Goal: Download file/media

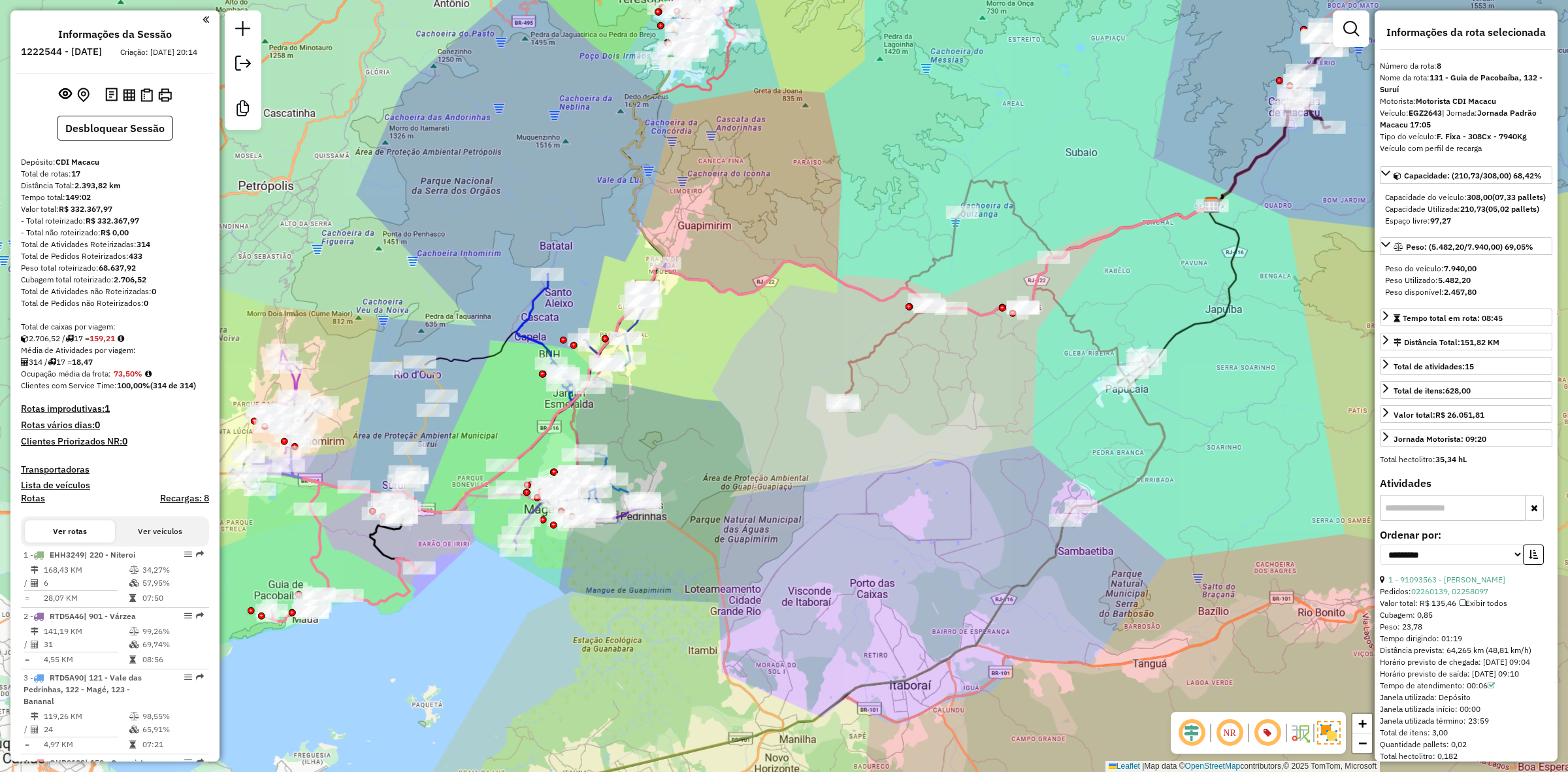
select select "**********"
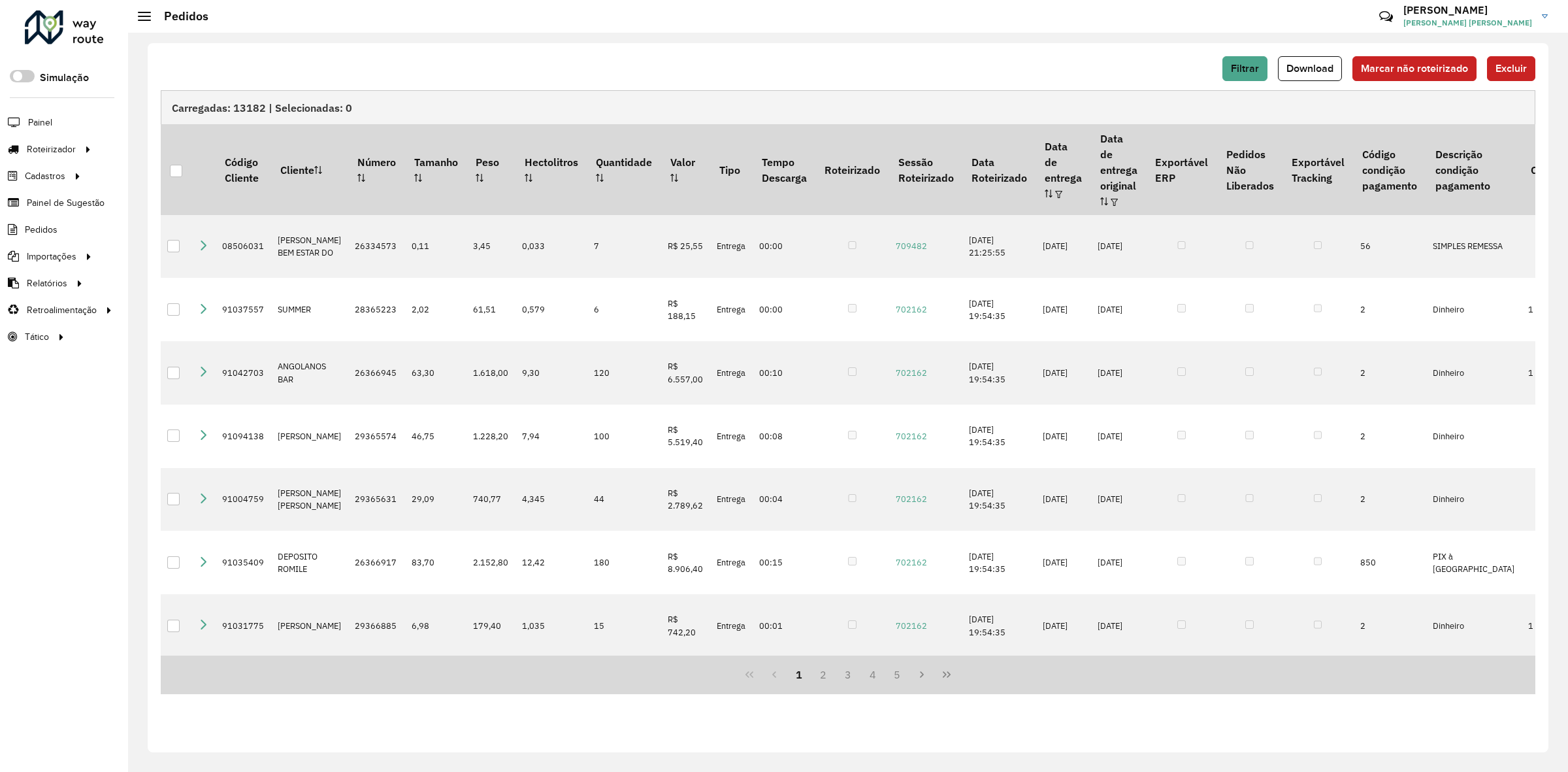
click at [1054, 54] on div "Filtrar Download Marcar não roteirizado Excluir Carregadas: 13182 | Selecionada…" at bounding box center [848, 397] width 1400 height 709
click at [175, 167] on div at bounding box center [175, 171] width 13 height 13
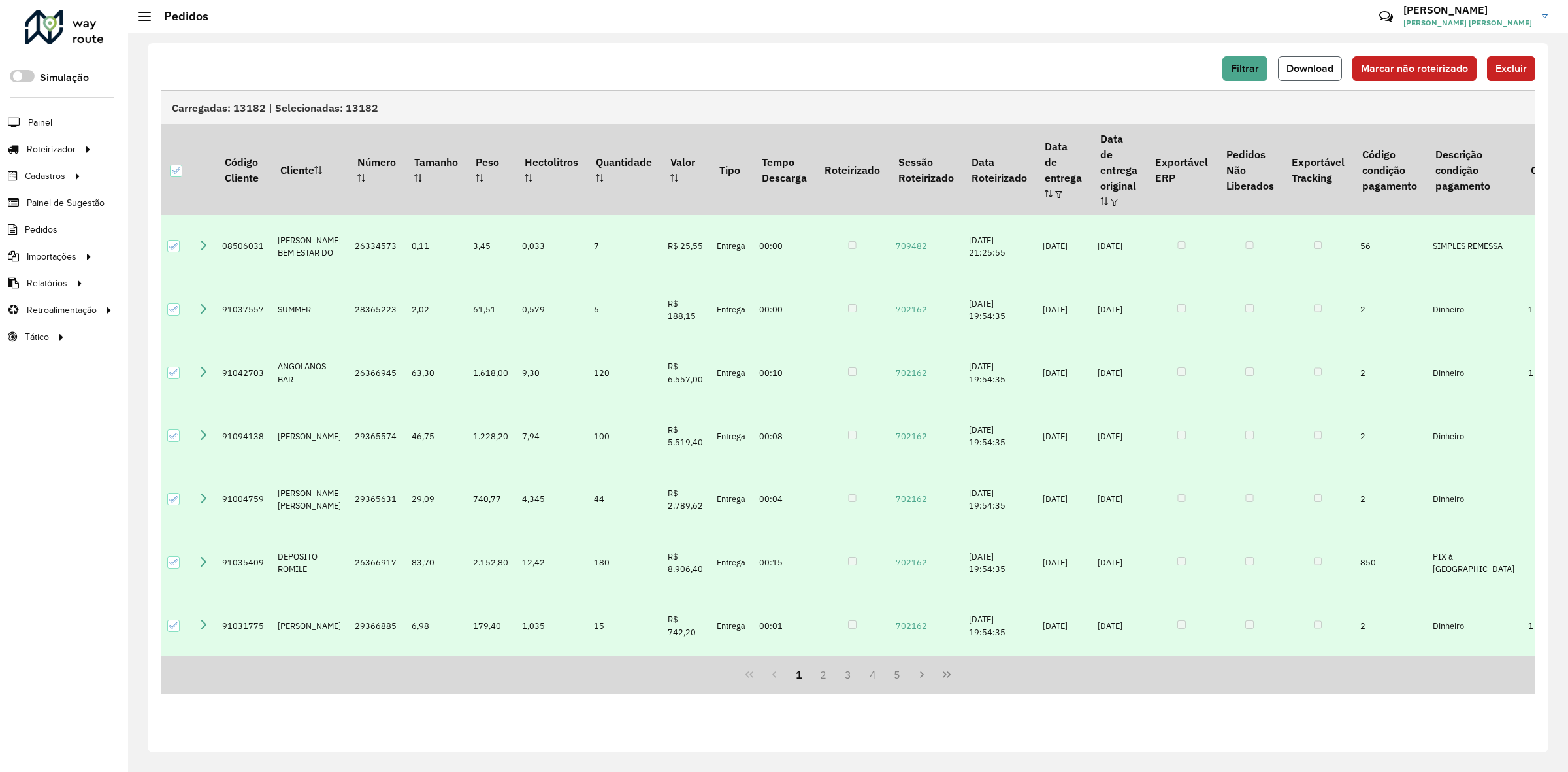
click at [1291, 75] on button "Download" at bounding box center [1310, 68] width 64 height 25
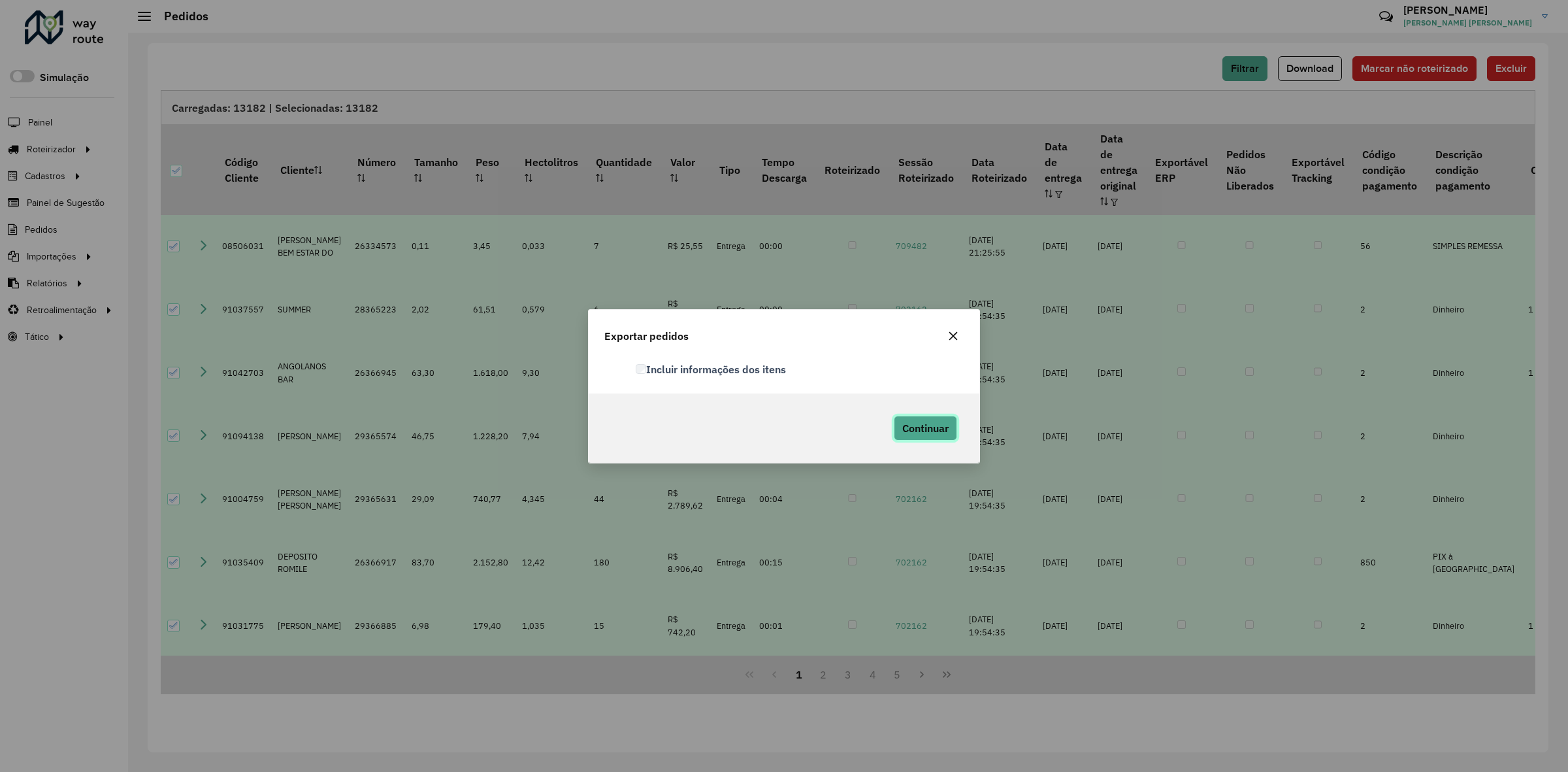
click at [909, 430] on span "Continuar" at bounding box center [924, 428] width 46 height 13
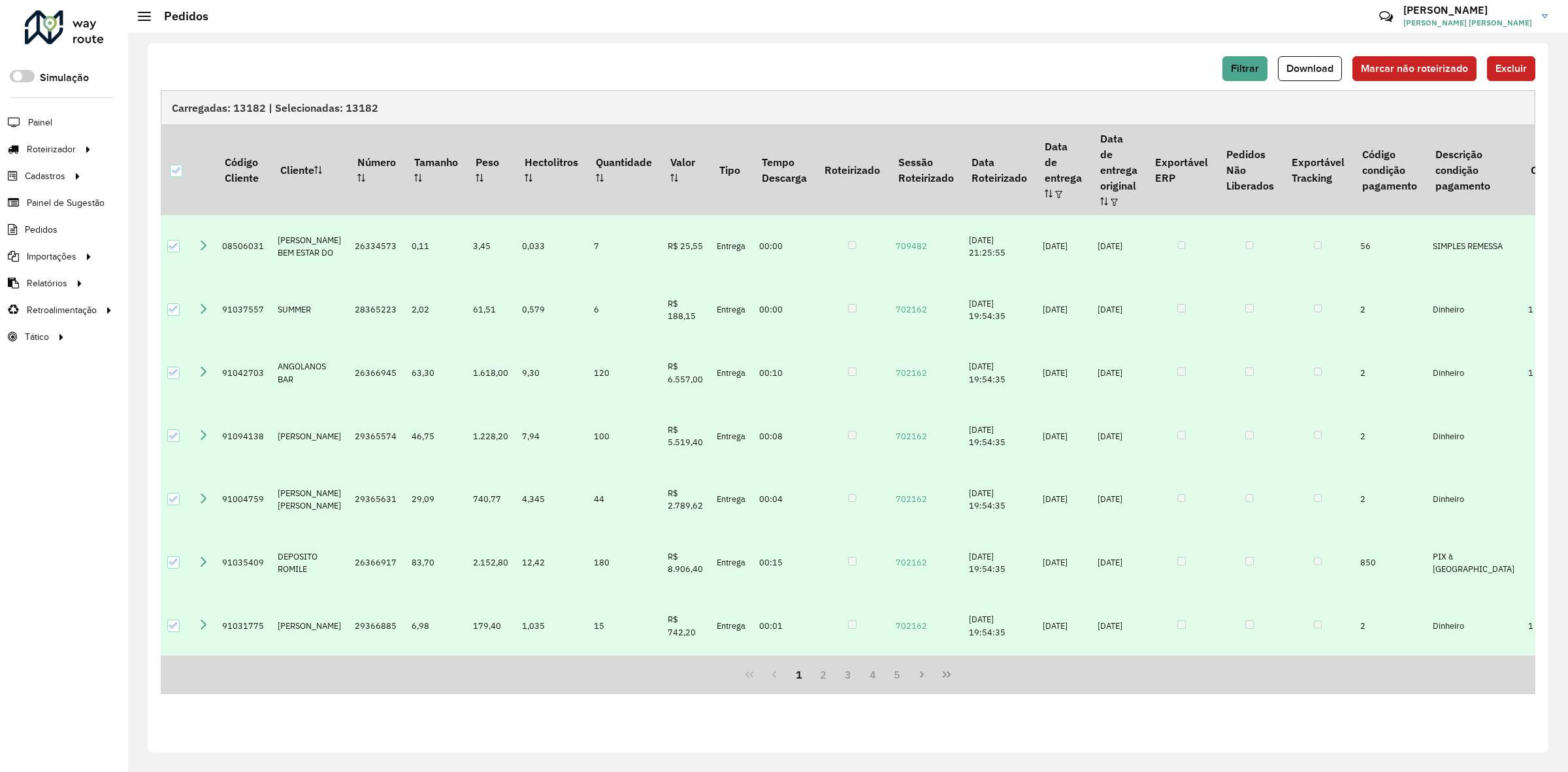
click at [334, 221] on td "[PERSON_NAME] BEM ESTAR DO" at bounding box center [309, 246] width 77 height 63
click at [1238, 60] on button "Filtrar" at bounding box center [1245, 68] width 45 height 25
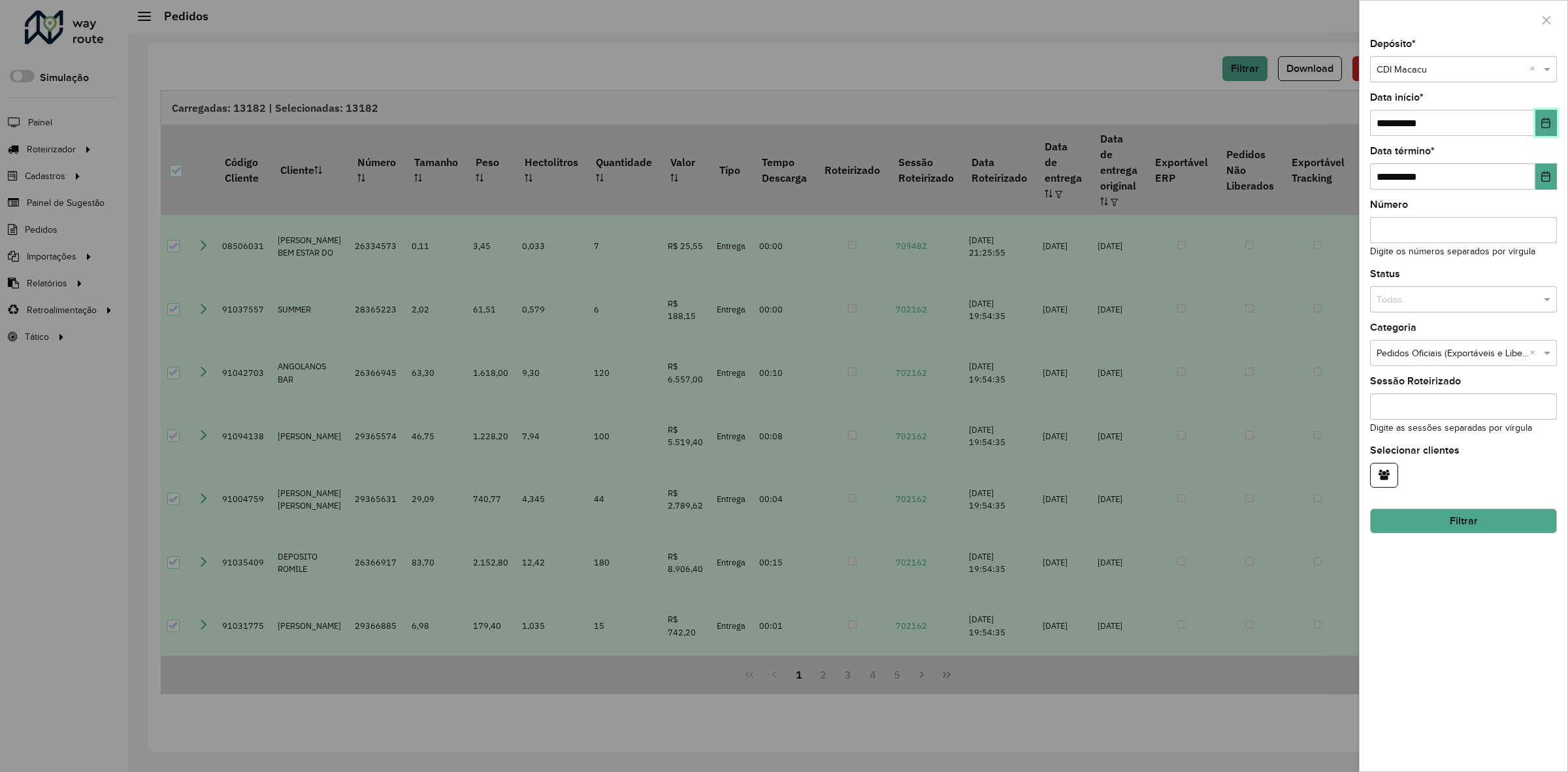
click at [1540, 127] on icon "Choose Date" at bounding box center [1545, 122] width 11 height 11
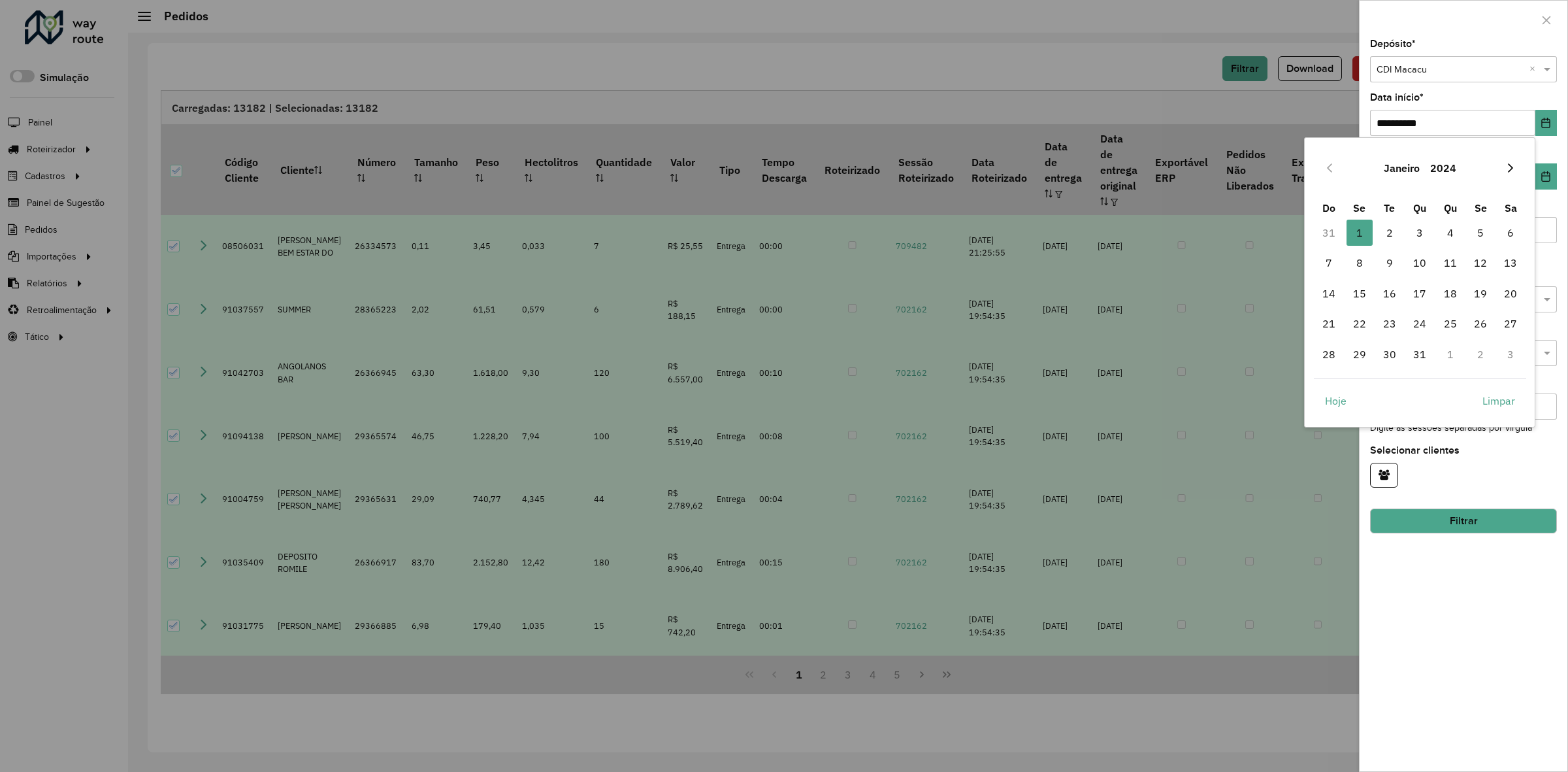
click at [1507, 165] on icon "Next Month" at bounding box center [1510, 168] width 11 height 11
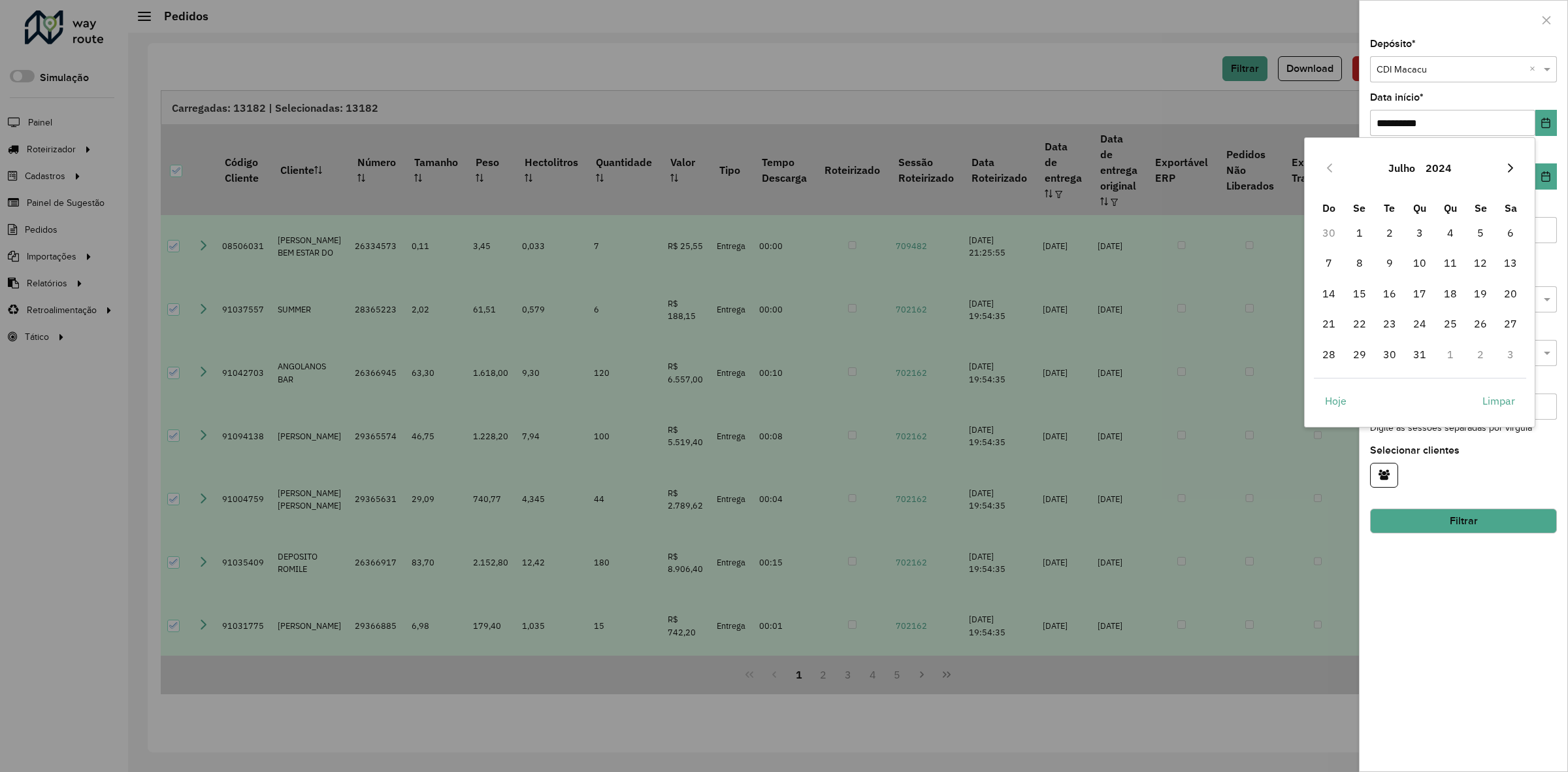
click at [1513, 161] on button "Next Month" at bounding box center [1510, 168] width 21 height 21
click at [1451, 233] on span "1" at bounding box center [1450, 233] width 27 height 27
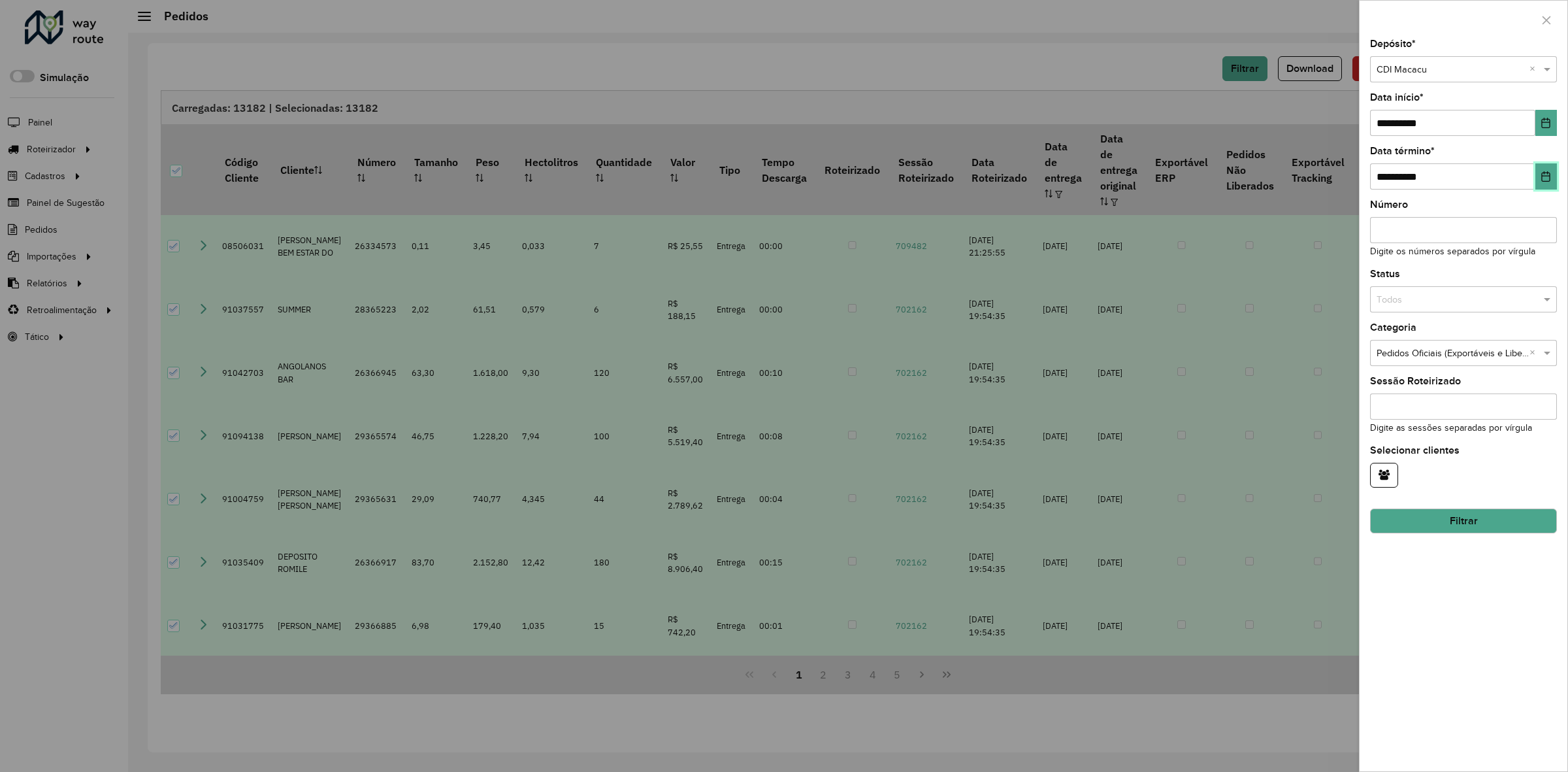
click at [1549, 179] on icon "Choose Date" at bounding box center [1545, 176] width 11 height 11
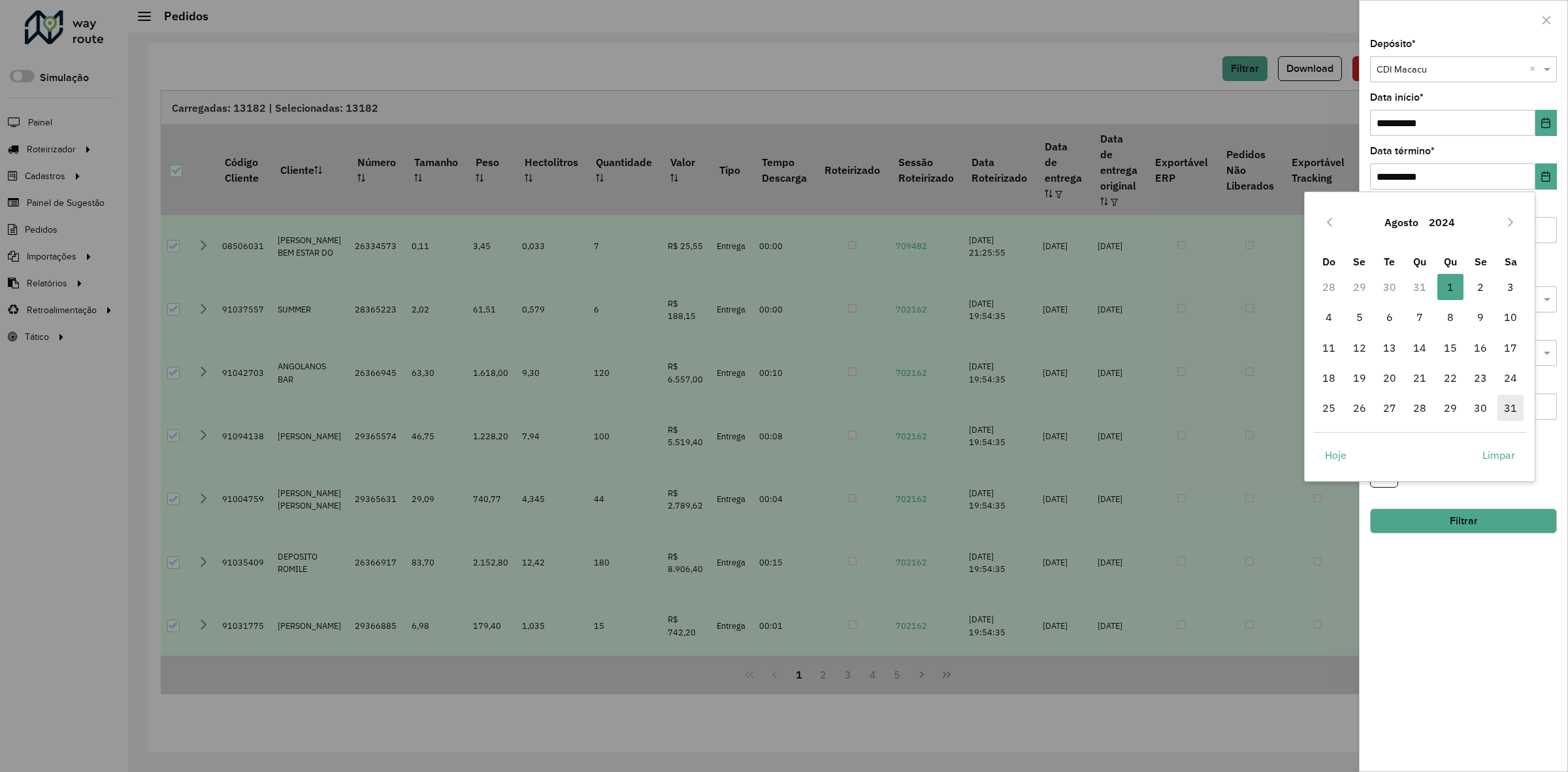
click at [1515, 406] on span "31" at bounding box center [1510, 407] width 27 height 27
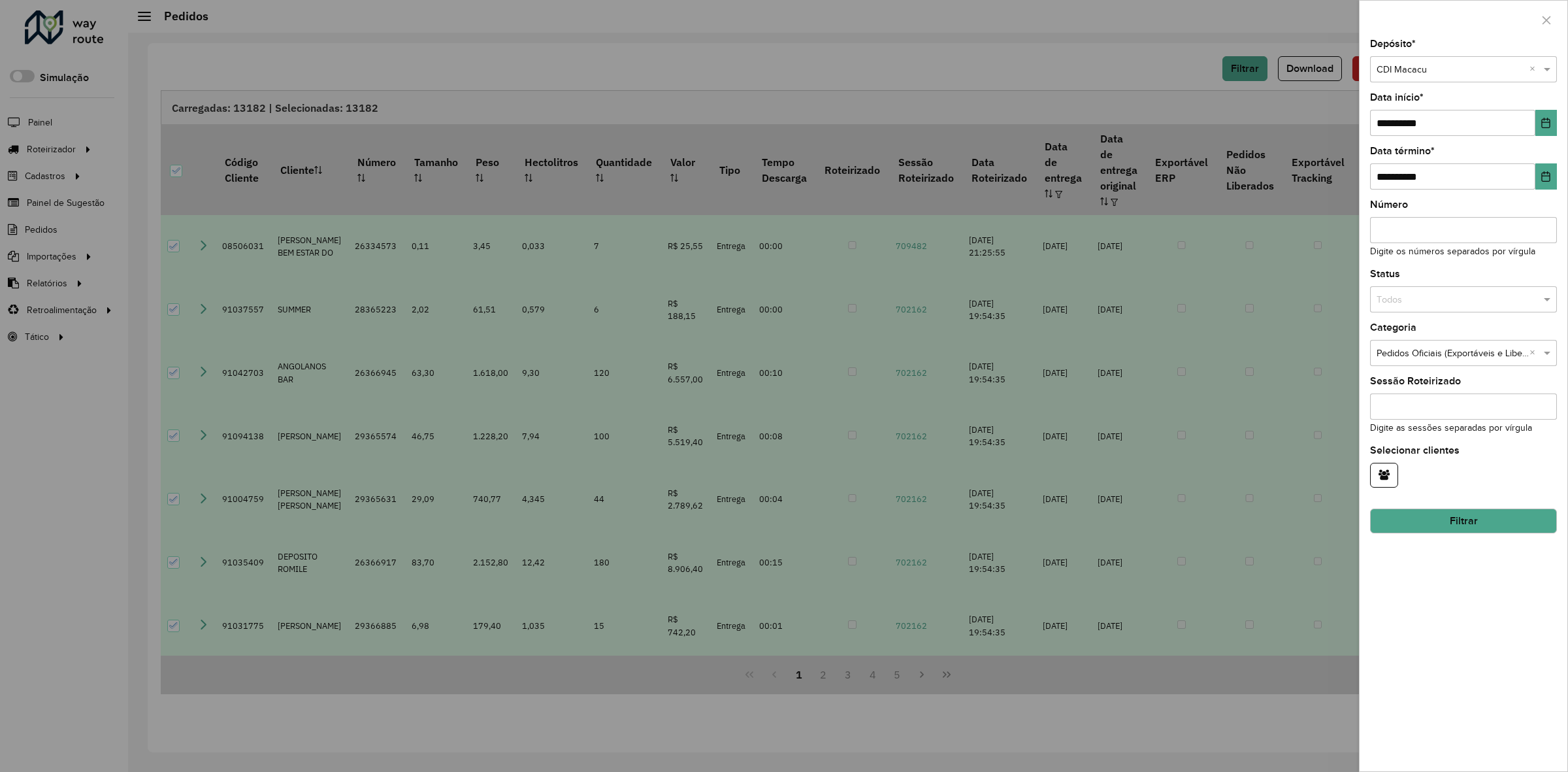
click at [1467, 521] on button "Filtrar" at bounding box center [1464, 521] width 187 height 25
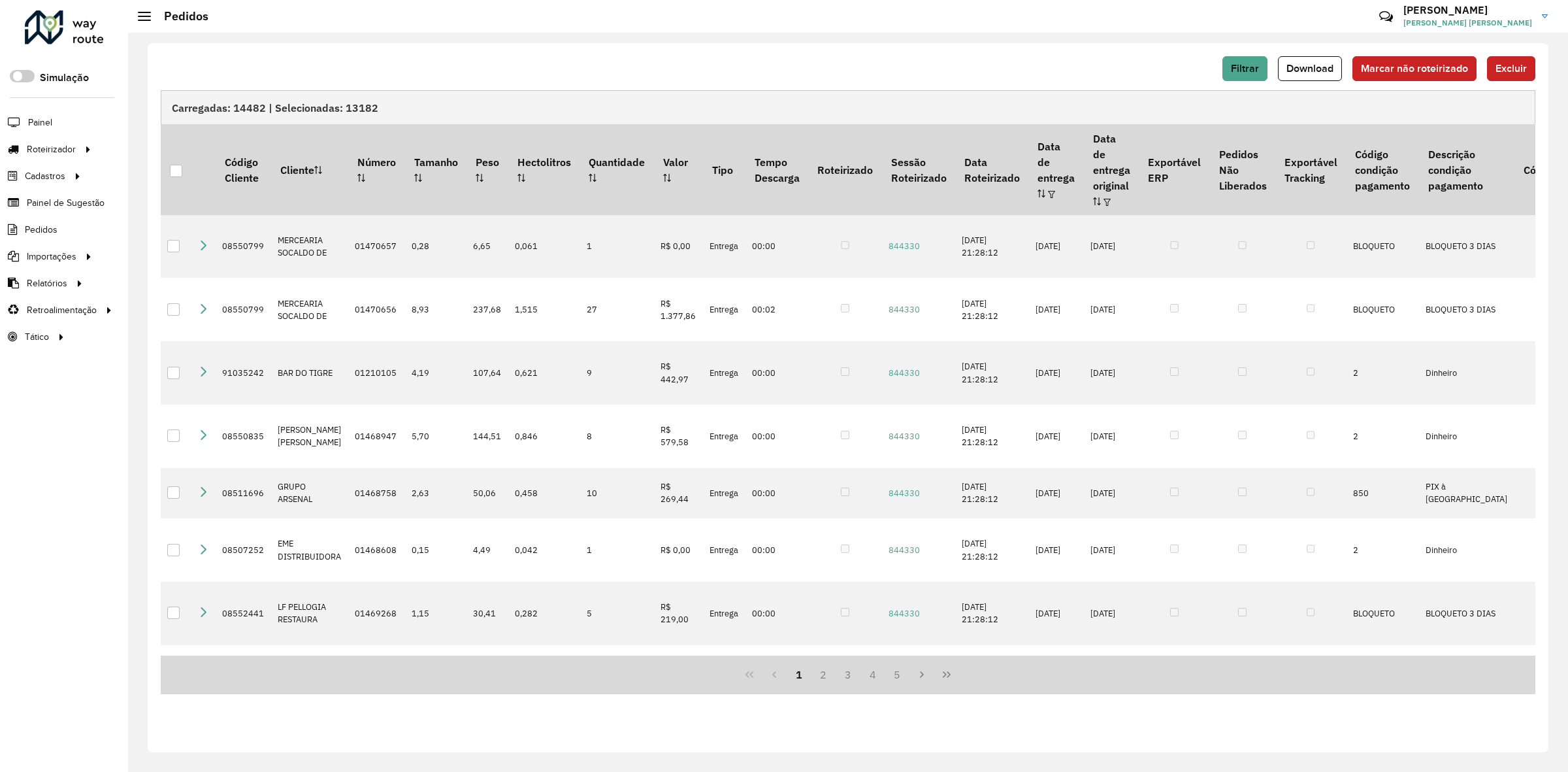
drag, startPoint x: 177, startPoint y: 158, endPoint x: 1328, endPoint y: 85, distance: 1153.3
click at [177, 165] on div at bounding box center [175, 171] width 13 height 13
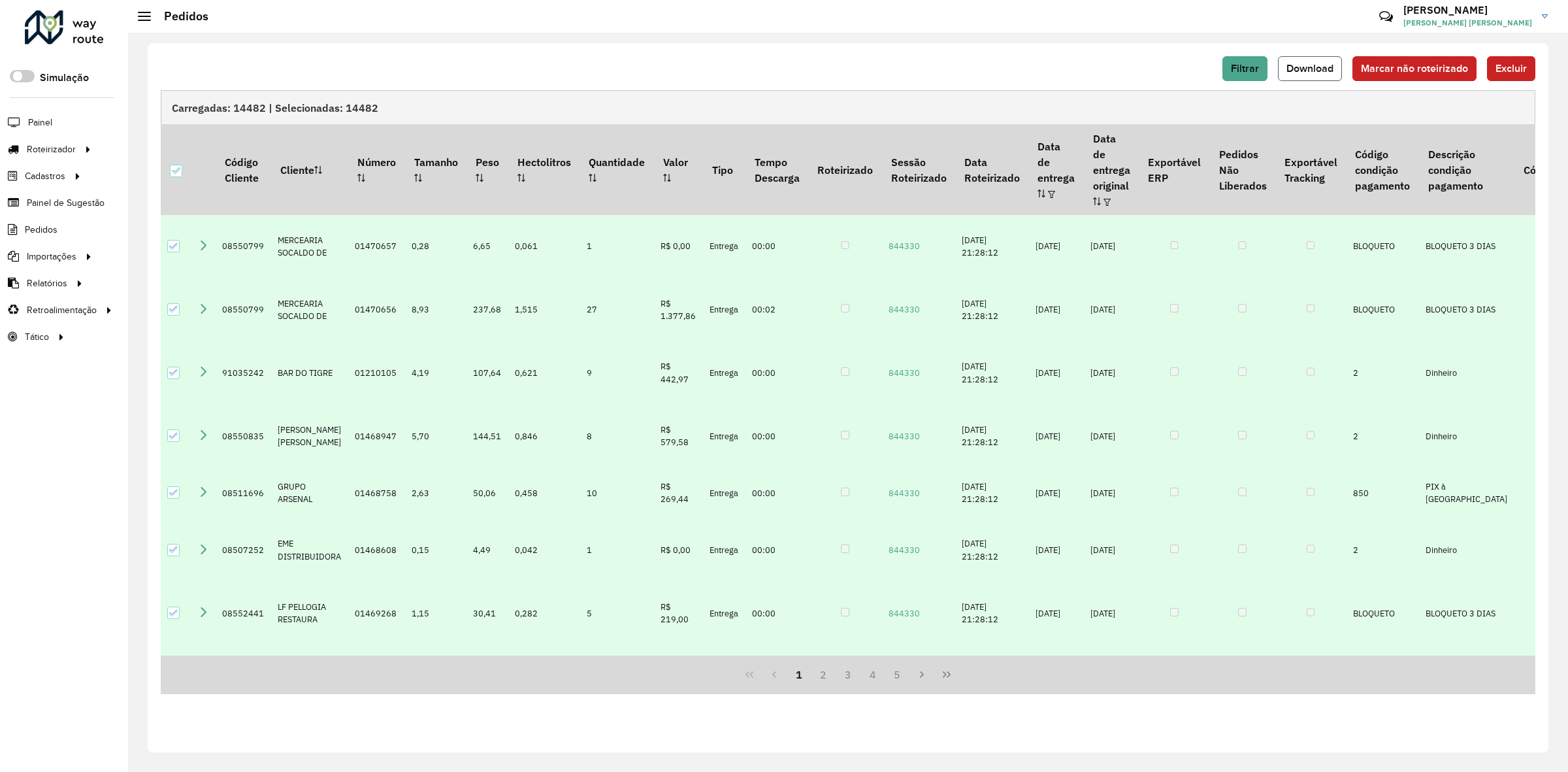
click at [1317, 60] on button "Download" at bounding box center [1310, 68] width 64 height 25
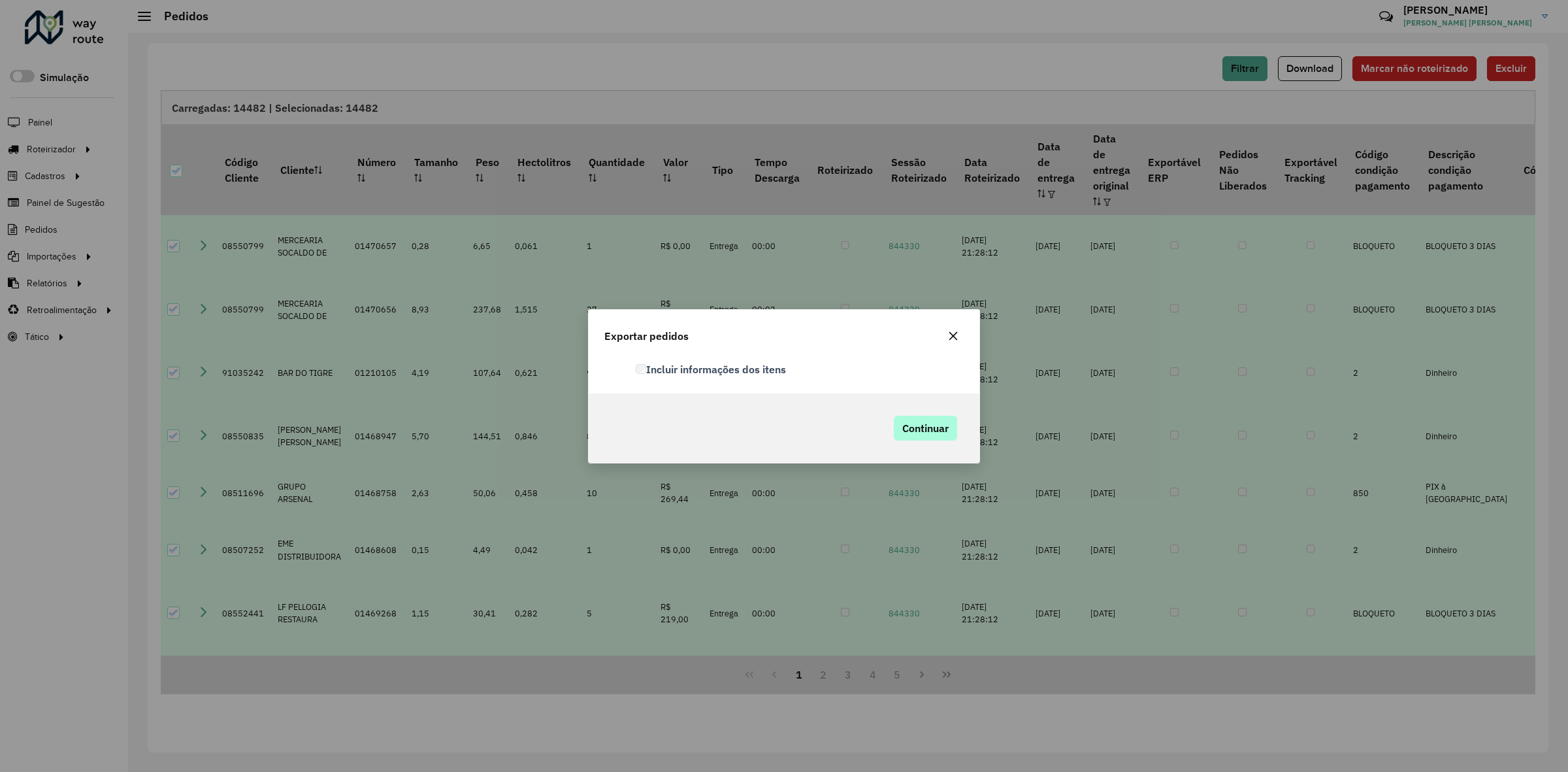
click at [919, 414] on div "Continuar" at bounding box center [922, 428] width 82 height 37
click at [923, 425] on span "Continuar" at bounding box center [924, 428] width 46 height 13
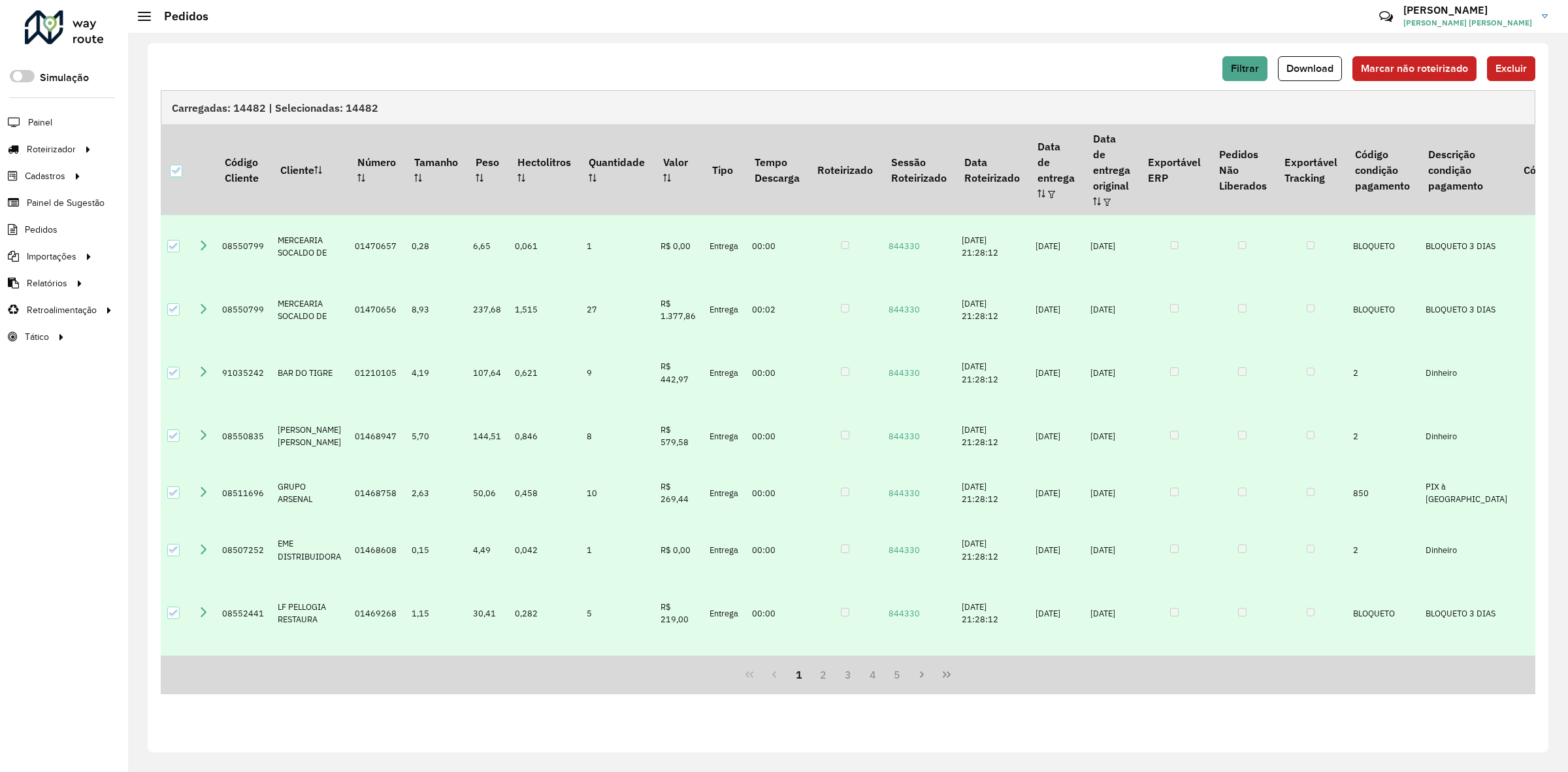
click at [1245, 84] on div "Filtrar Download Marcar não roteirizado Excluir" at bounding box center [848, 73] width 1375 height 34
click at [1248, 66] on span "Filtrar" at bounding box center [1245, 68] width 29 height 11
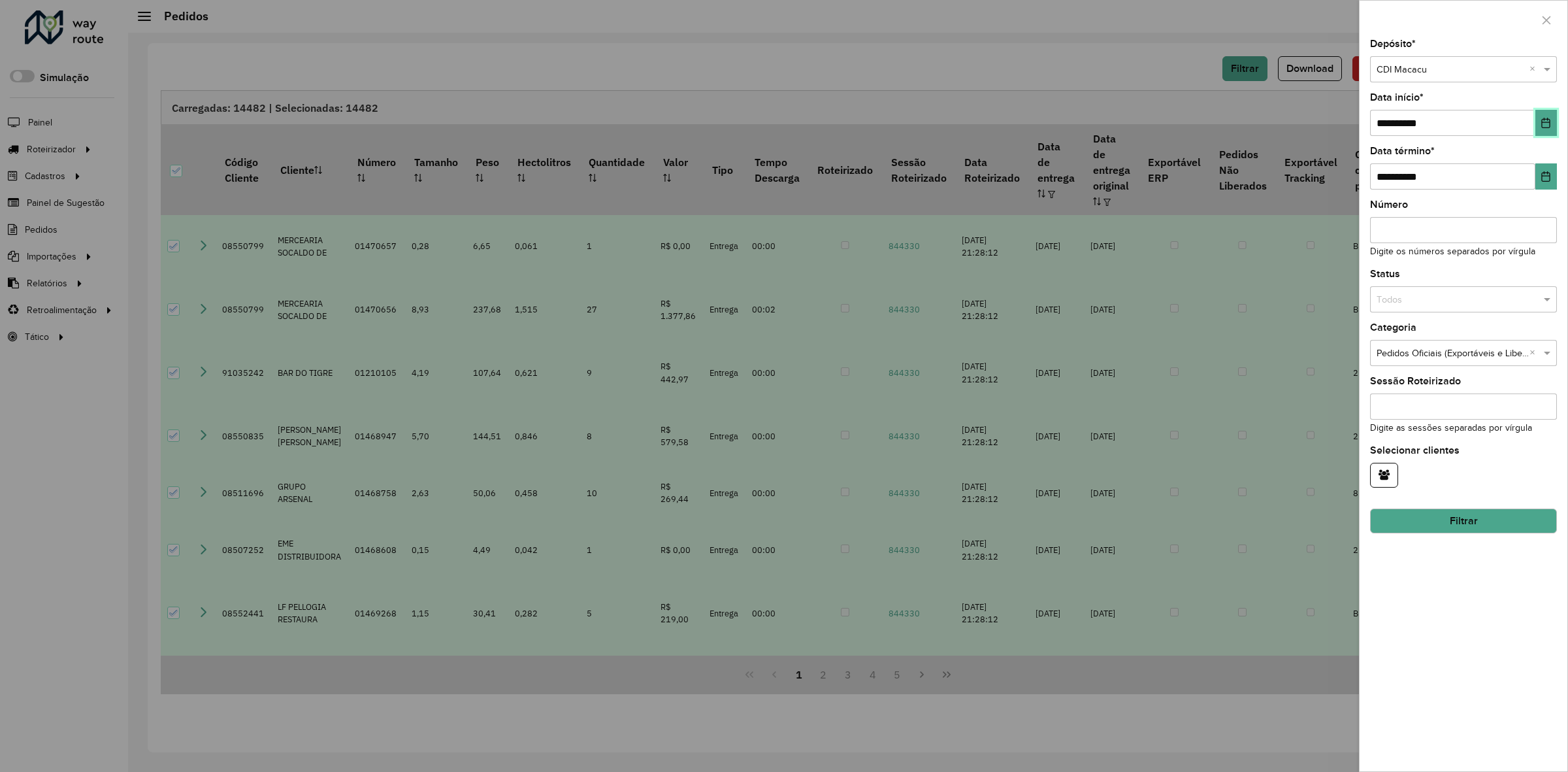
click at [1539, 125] on button "Choose Date" at bounding box center [1546, 122] width 22 height 27
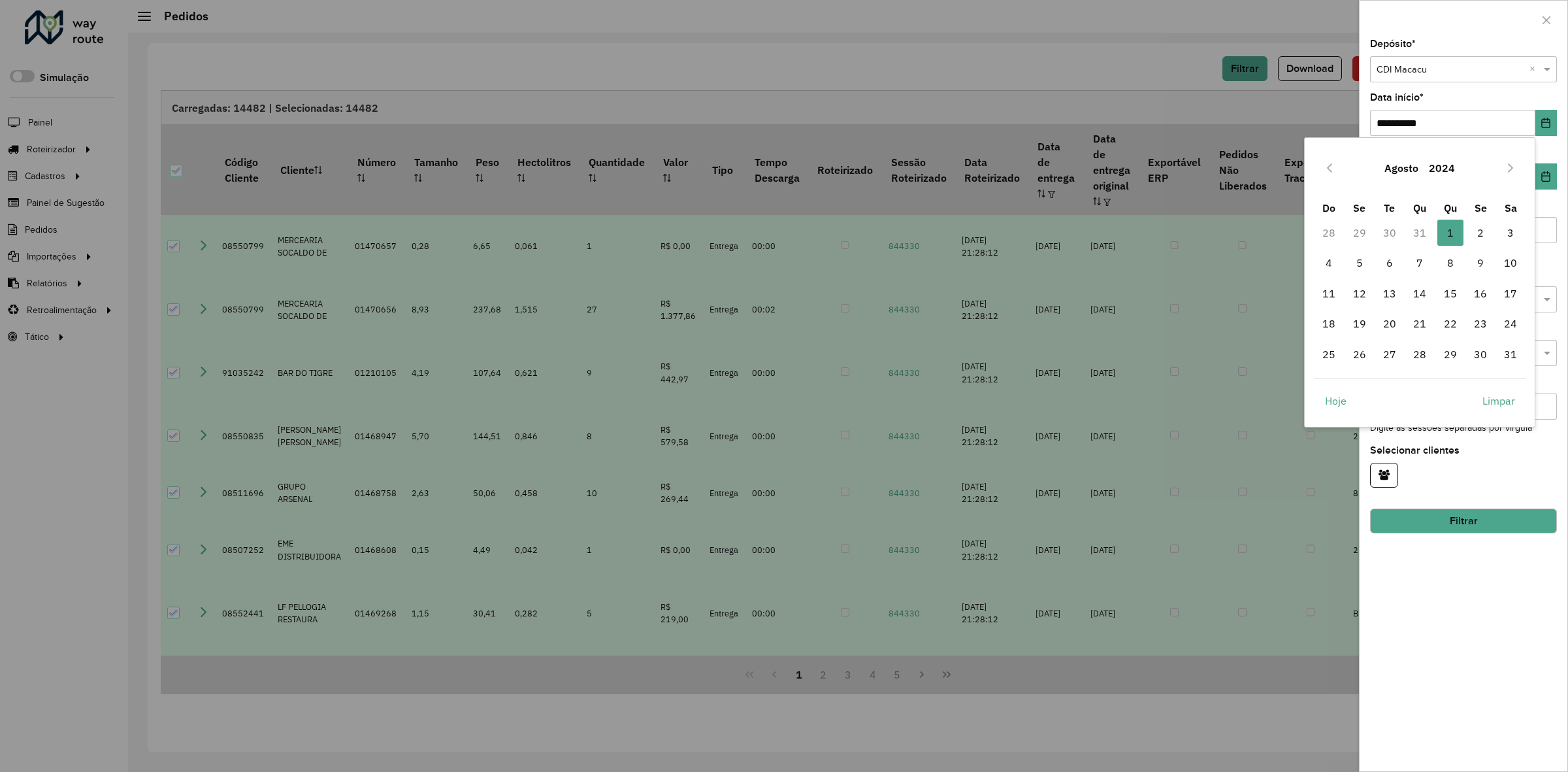
click at [1458, 164] on div "Agosto 2024" at bounding box center [1419, 168] width 212 height 41
click at [1454, 164] on button "2024" at bounding box center [1441, 168] width 36 height 32
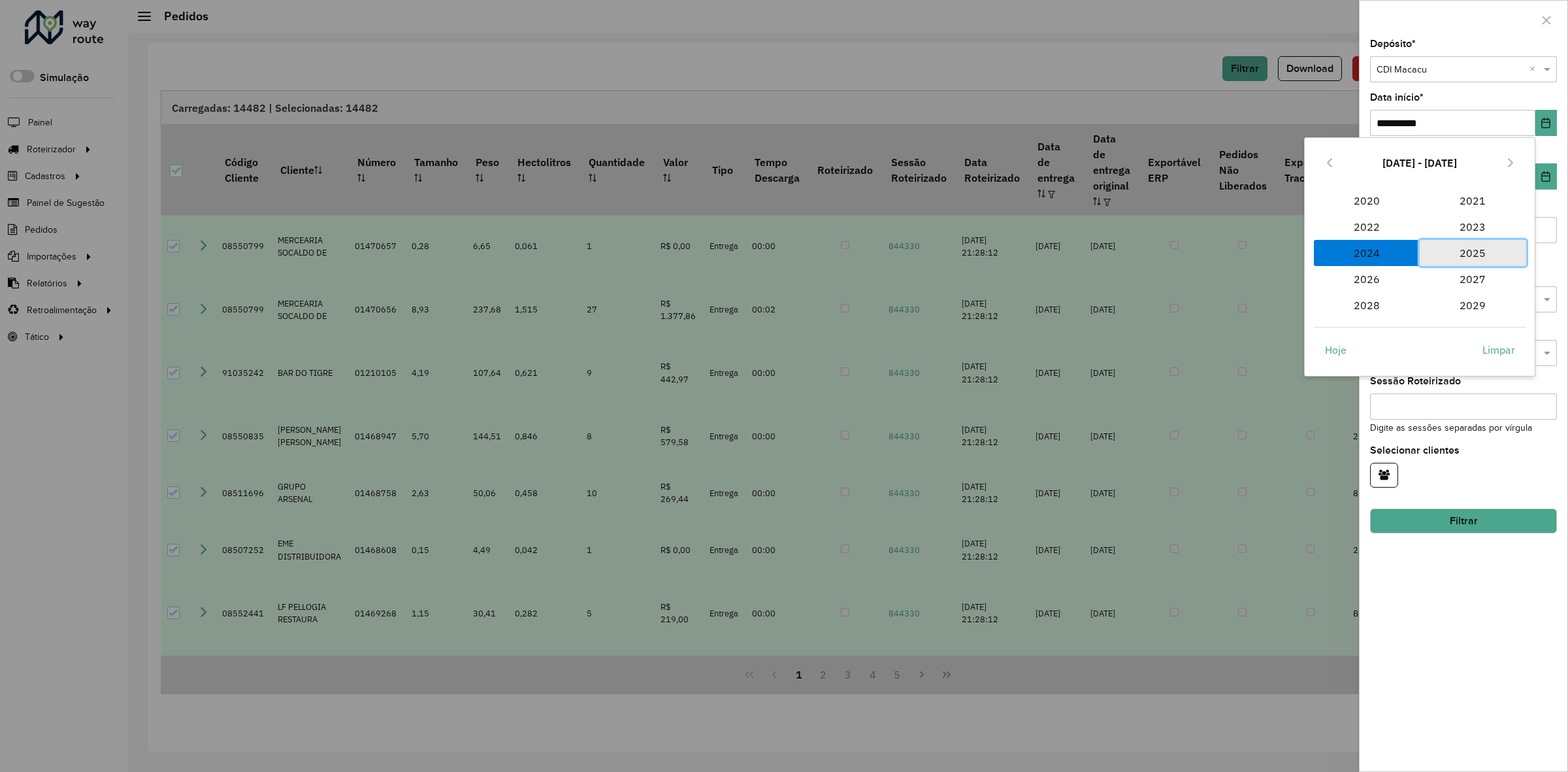
click at [1477, 255] on span "2025" at bounding box center [1471, 252] width 105 height 27
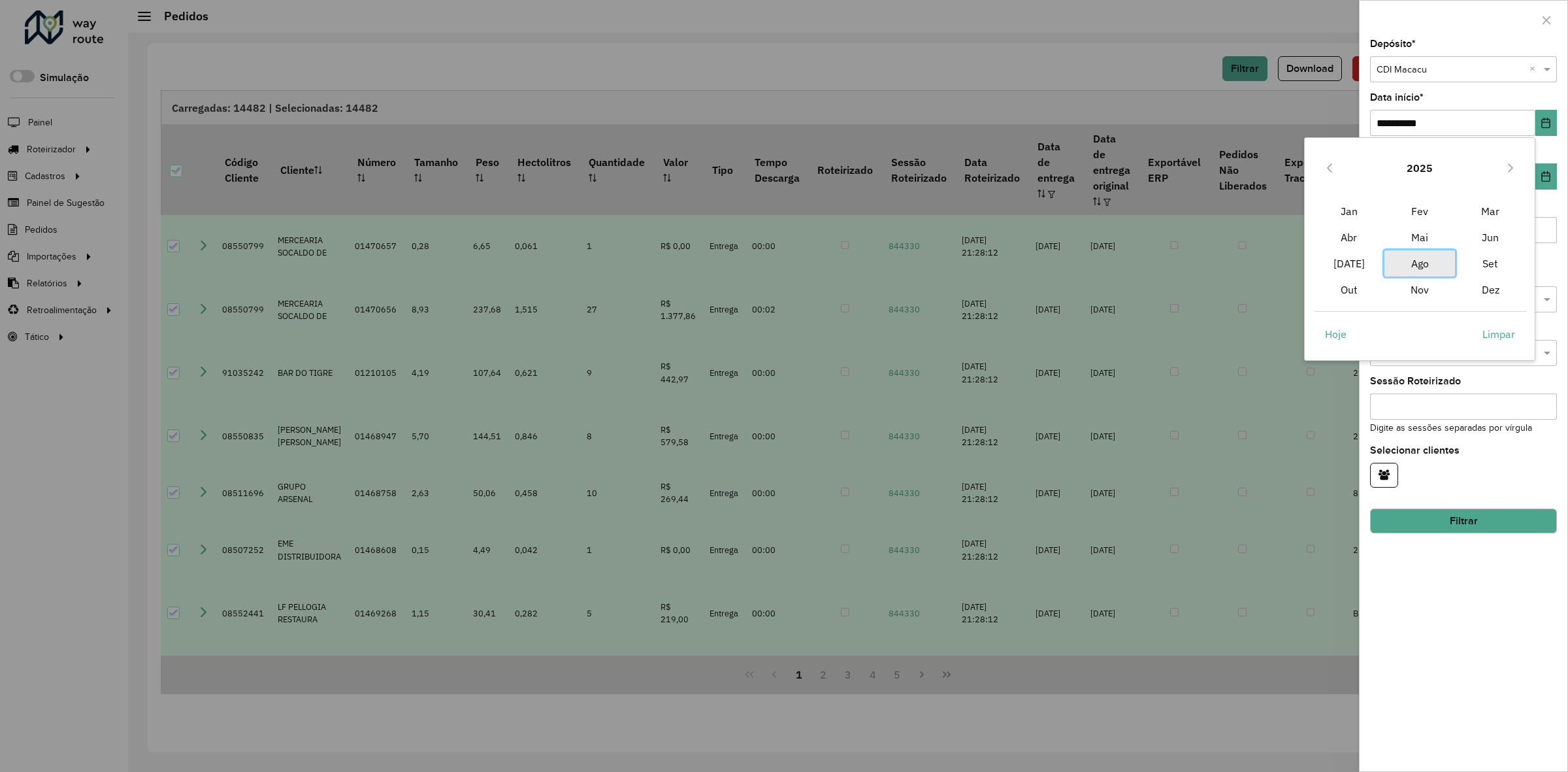
click at [1416, 256] on span "Ago" at bounding box center [1420, 263] width 71 height 27
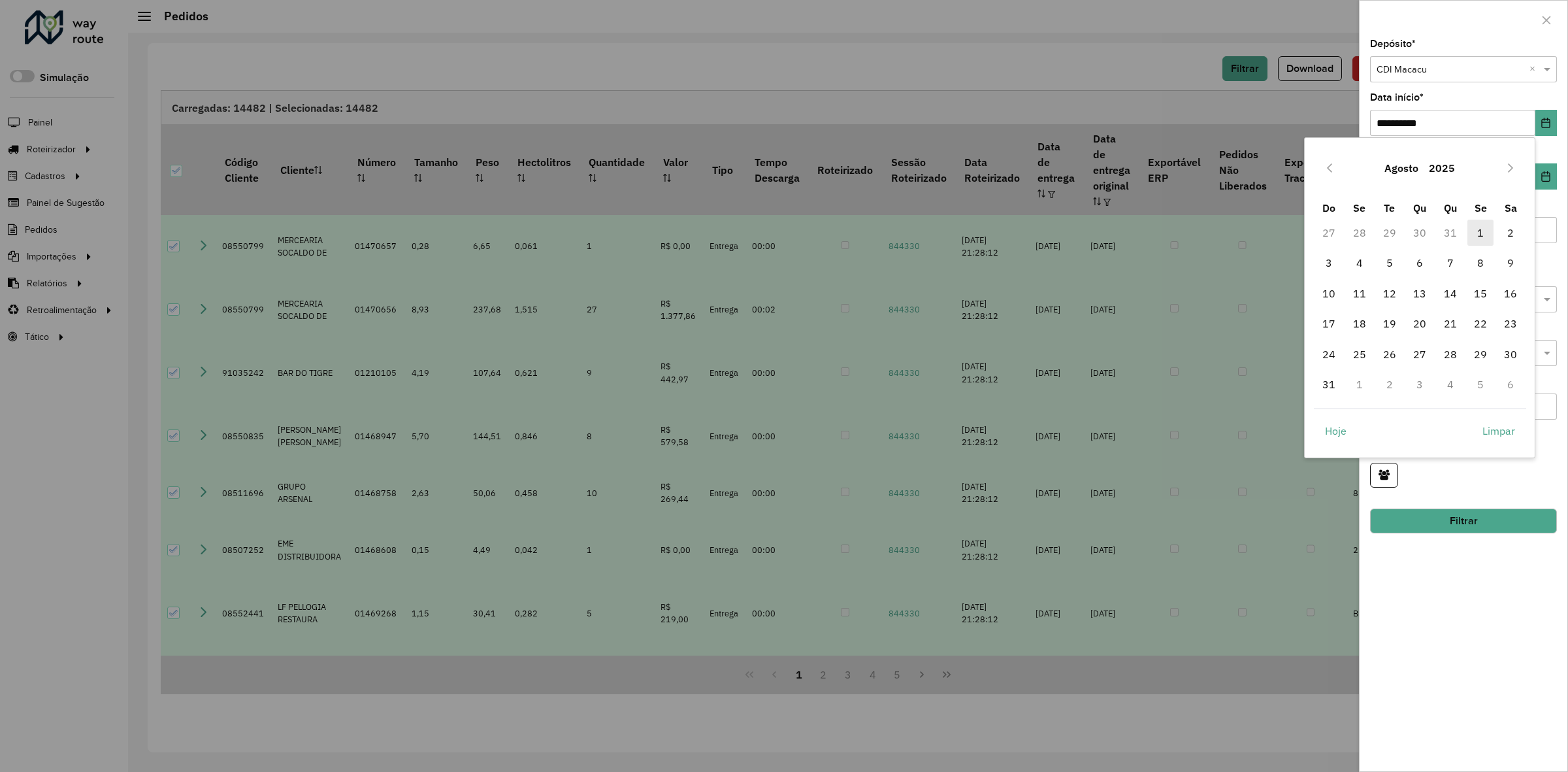
click at [1474, 234] on span "1" at bounding box center [1480, 233] width 27 height 27
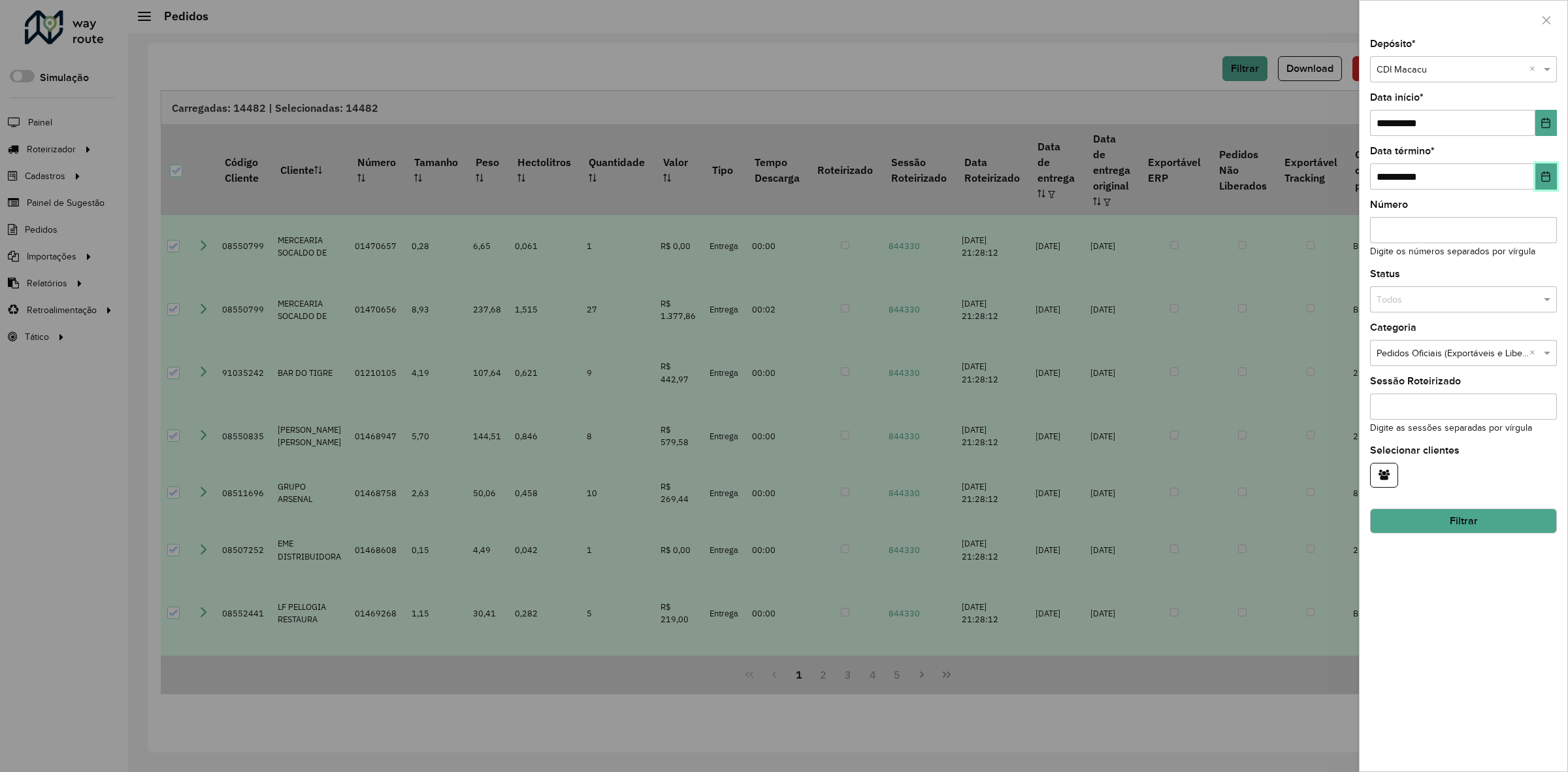
click at [1548, 180] on icon "Choose Date" at bounding box center [1545, 176] width 11 height 11
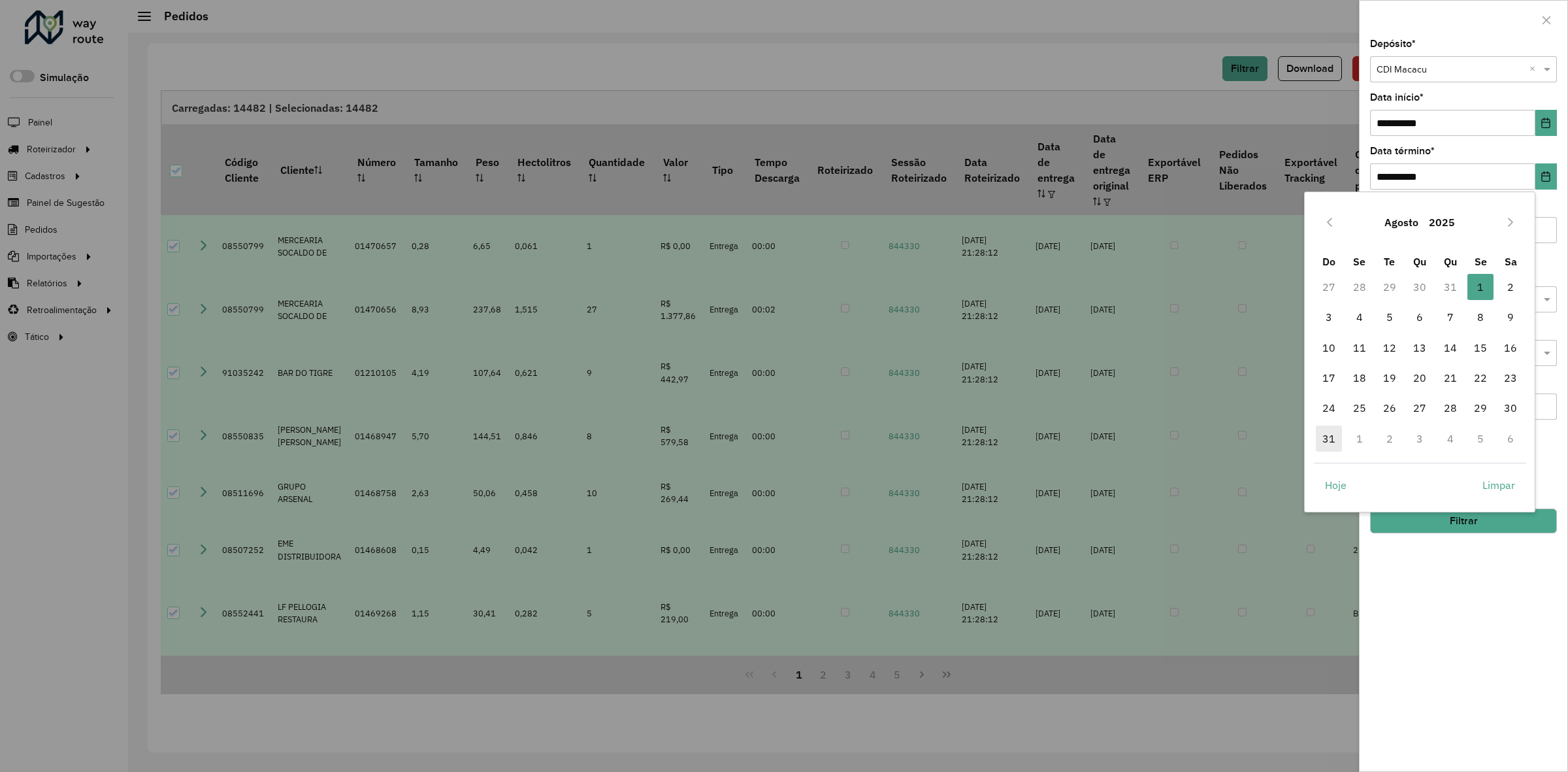
click at [1340, 445] on span "31" at bounding box center [1329, 439] width 27 height 27
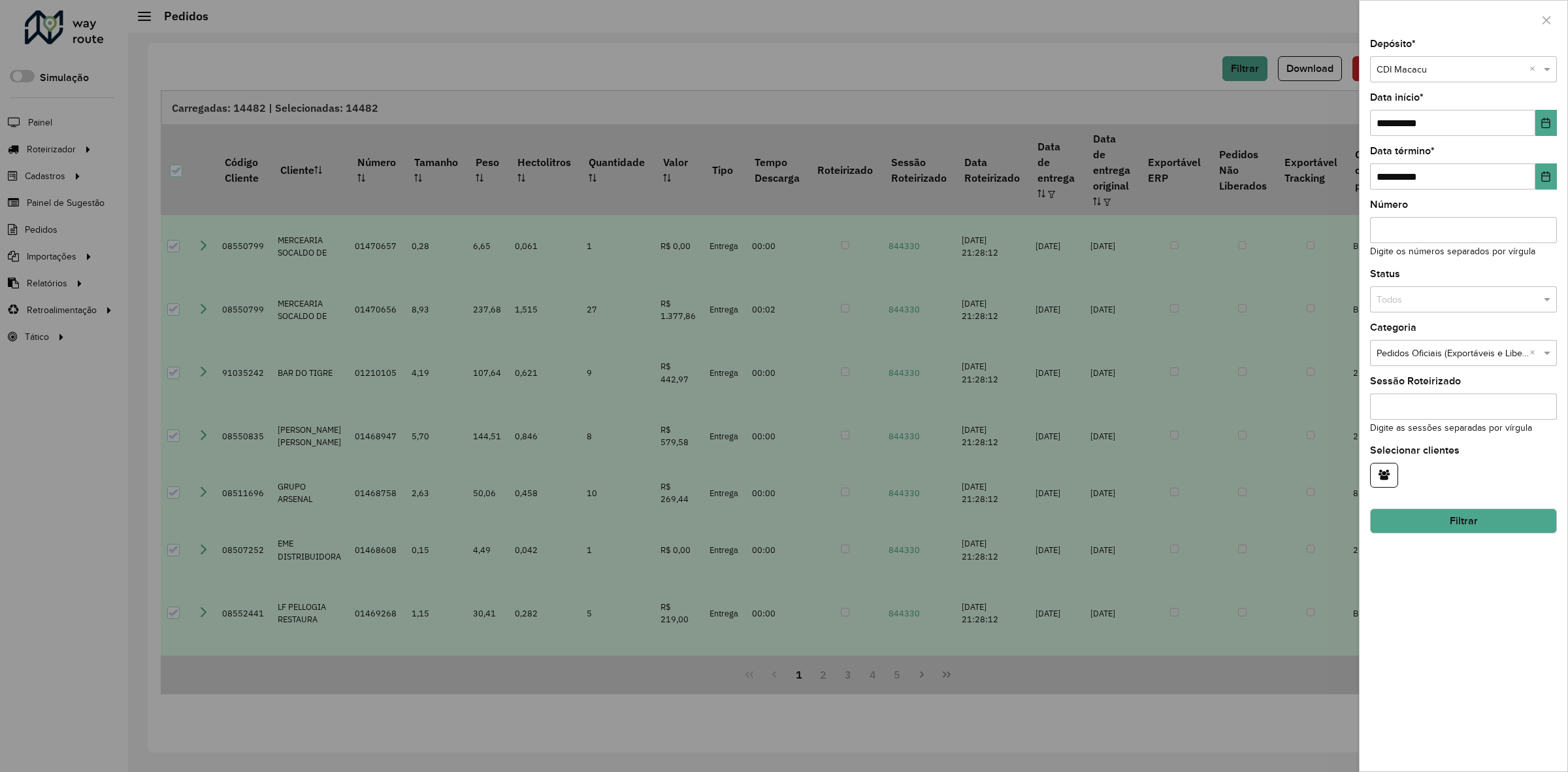
click at [1491, 525] on button "Filtrar" at bounding box center [1464, 521] width 187 height 25
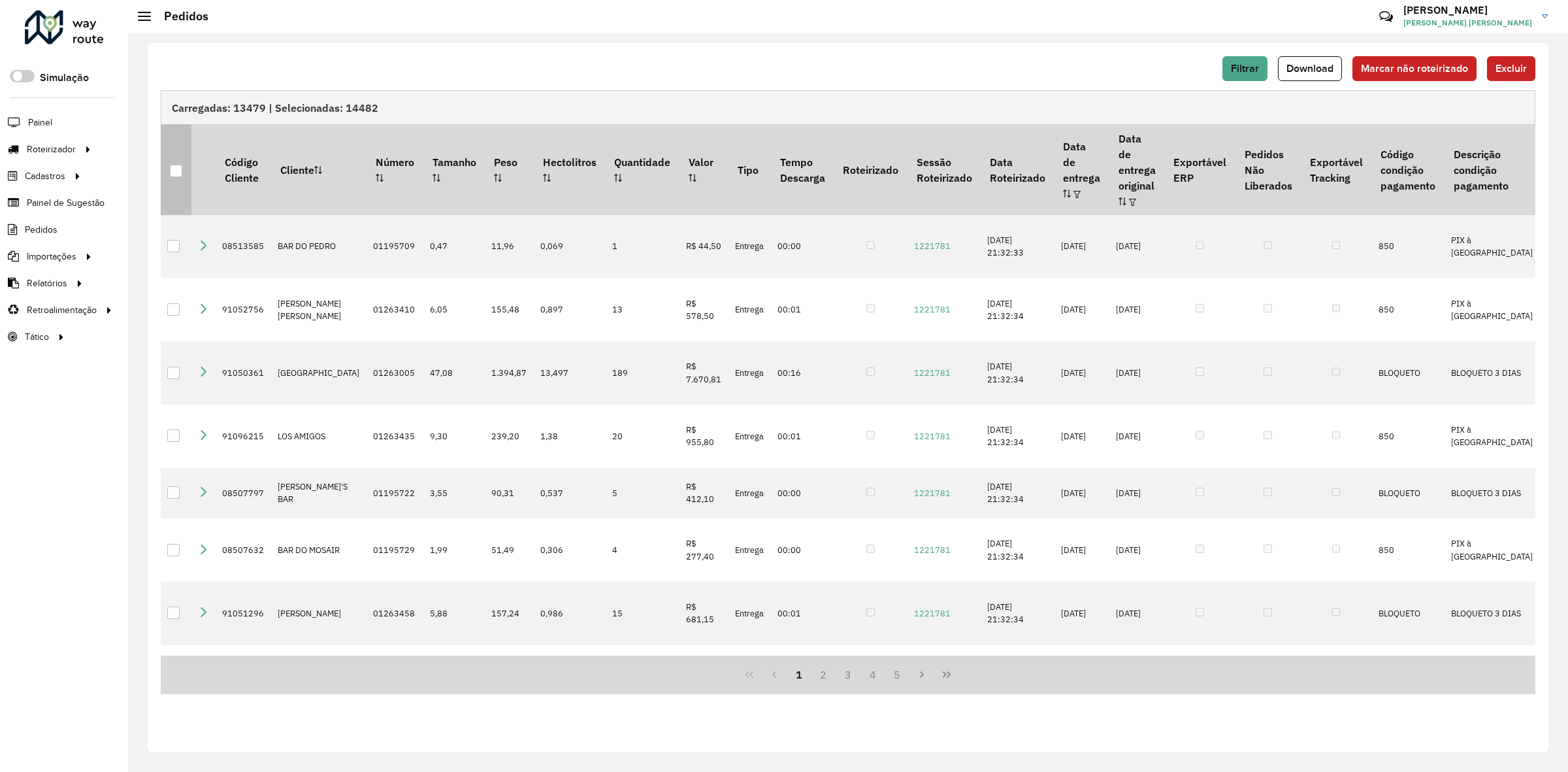
click at [177, 165] on div at bounding box center [175, 171] width 13 height 13
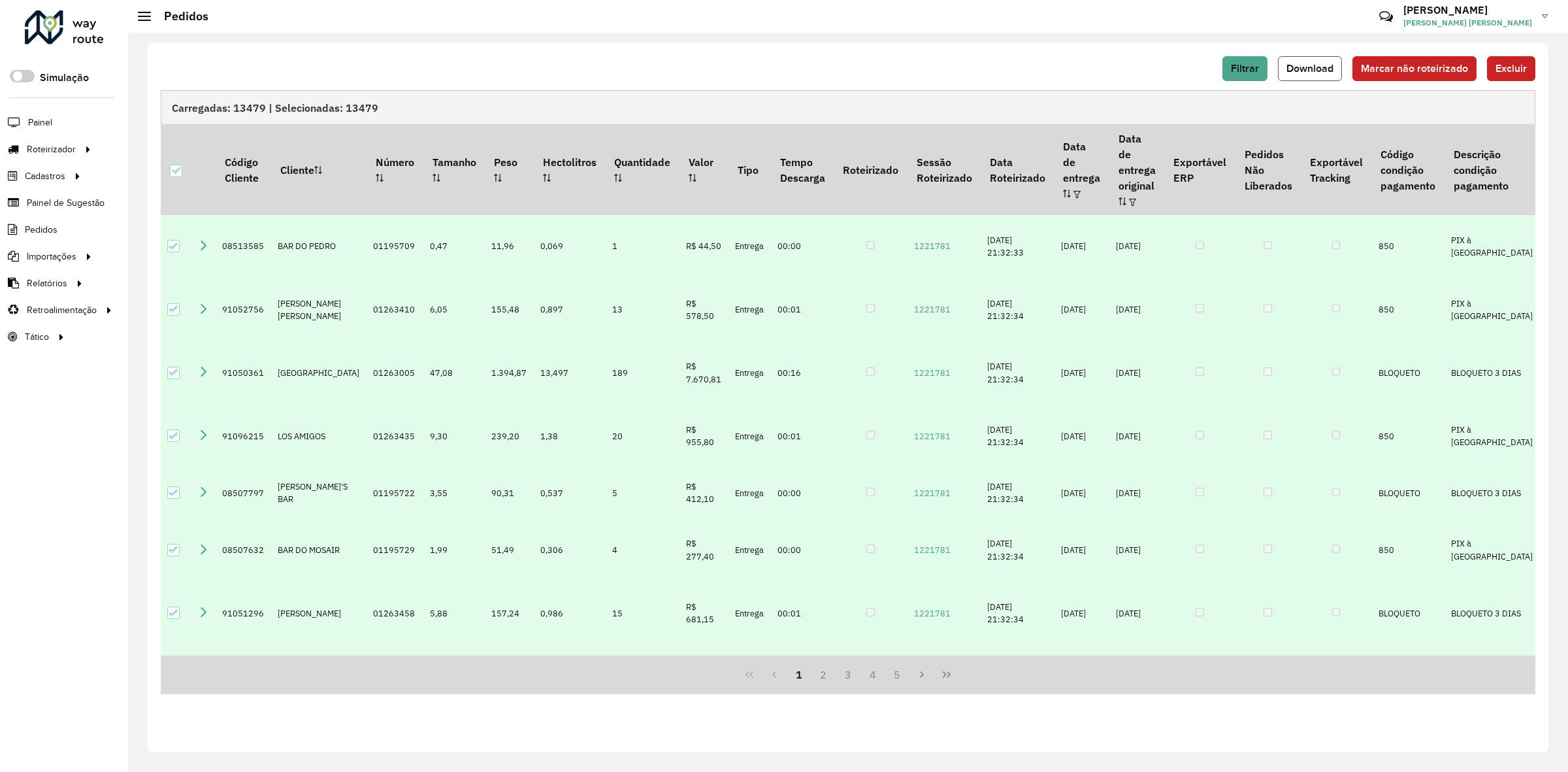
click at [1323, 69] on span "Download" at bounding box center [1310, 68] width 47 height 11
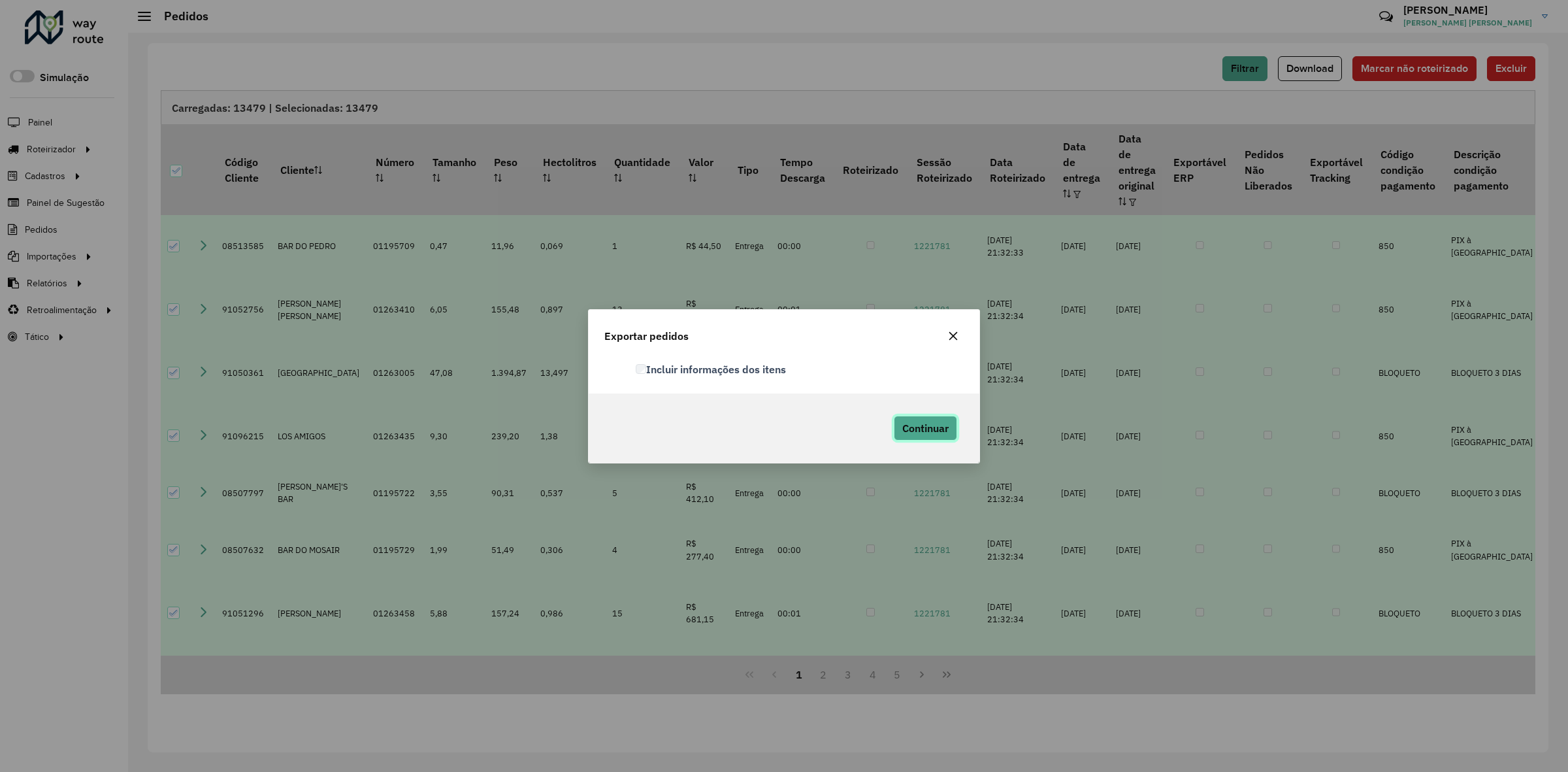
click at [921, 432] on span "Continuar" at bounding box center [924, 428] width 46 height 13
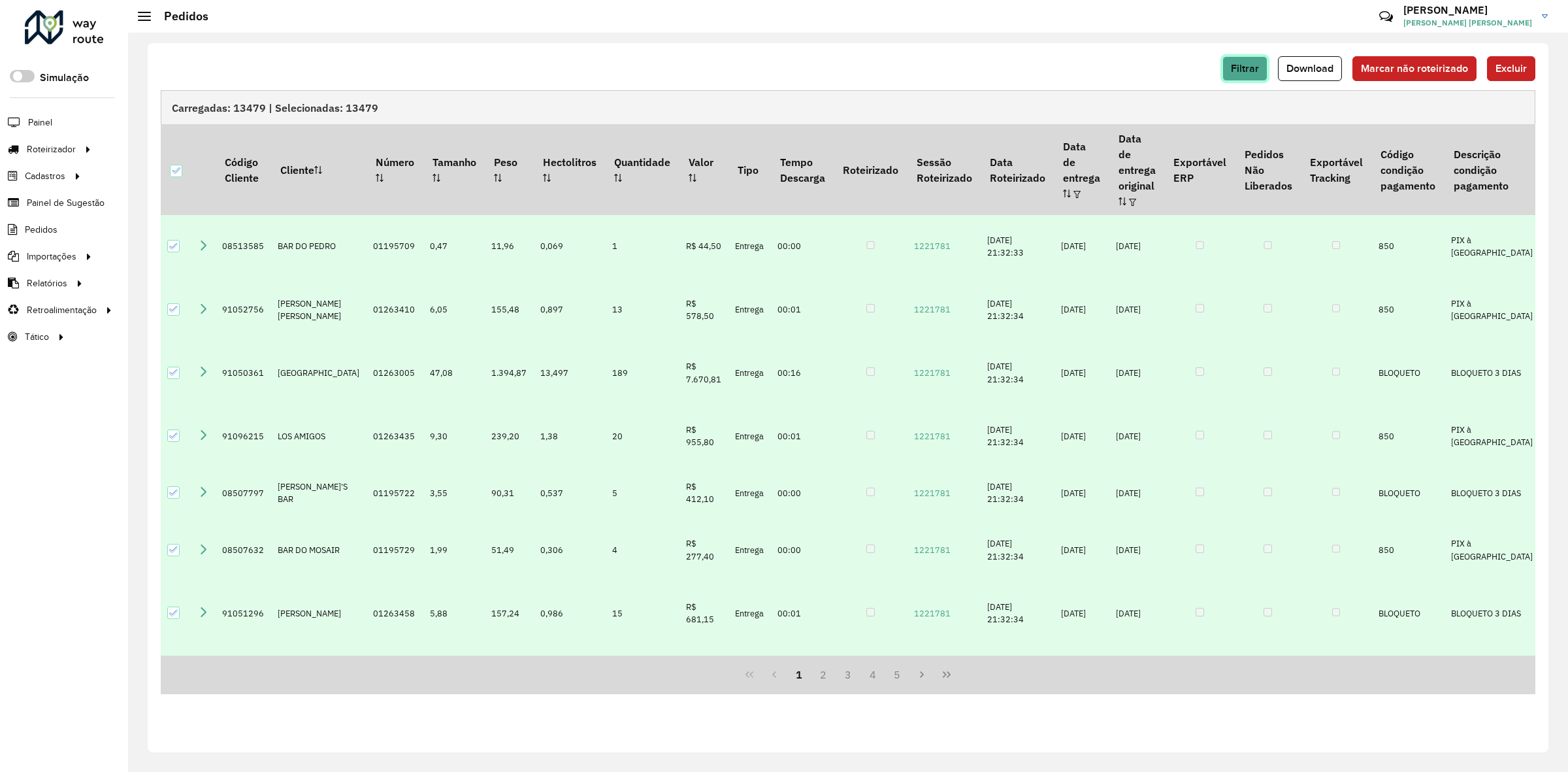
click at [1249, 73] on span "Filtrar" at bounding box center [1245, 68] width 29 height 11
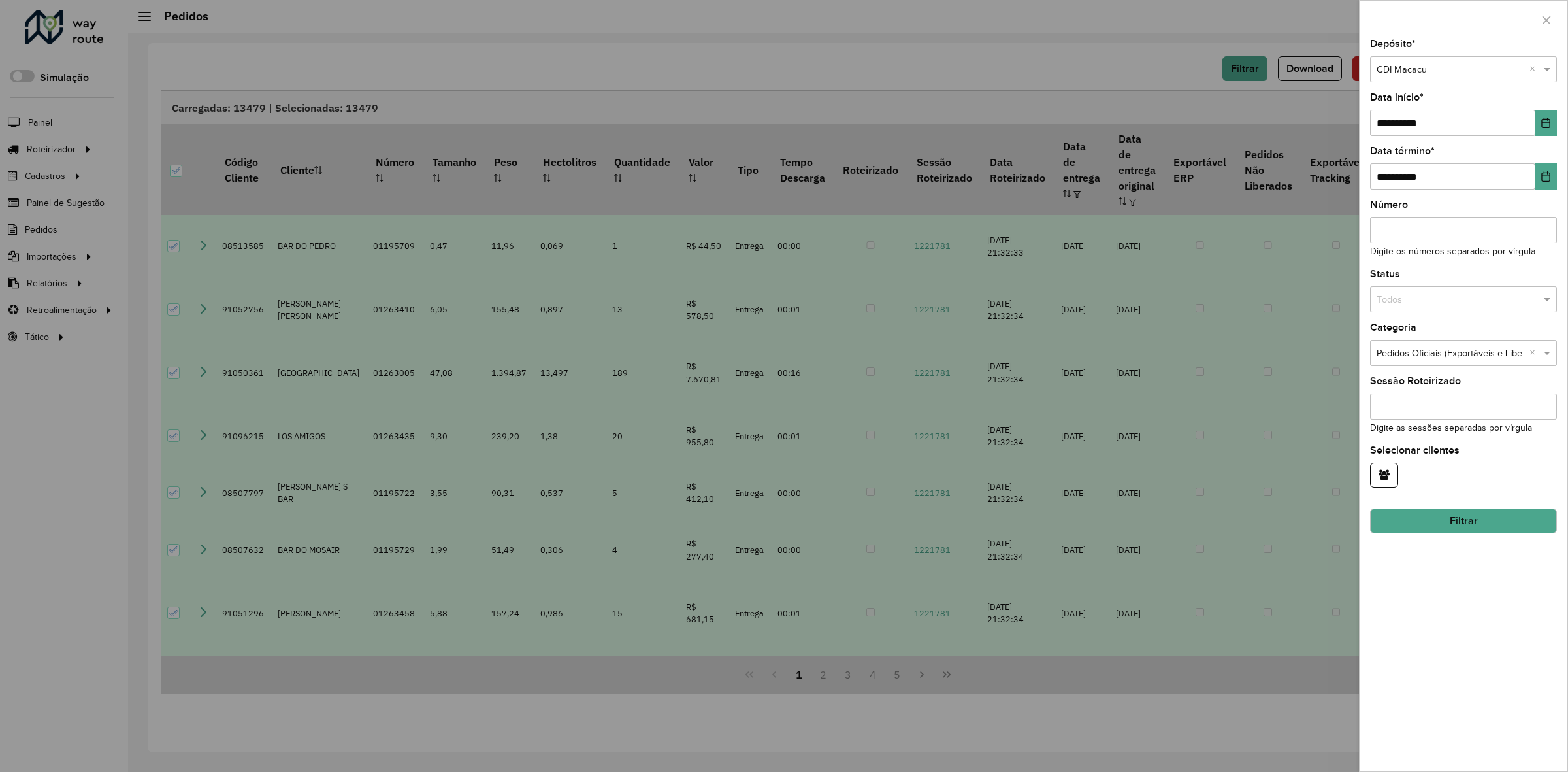
click at [1474, 350] on input "text" at bounding box center [1451, 353] width 148 height 15
click at [1465, 598] on div "**********" at bounding box center [1463, 405] width 208 height 732
click at [1164, 56] on div at bounding box center [784, 386] width 1568 height 772
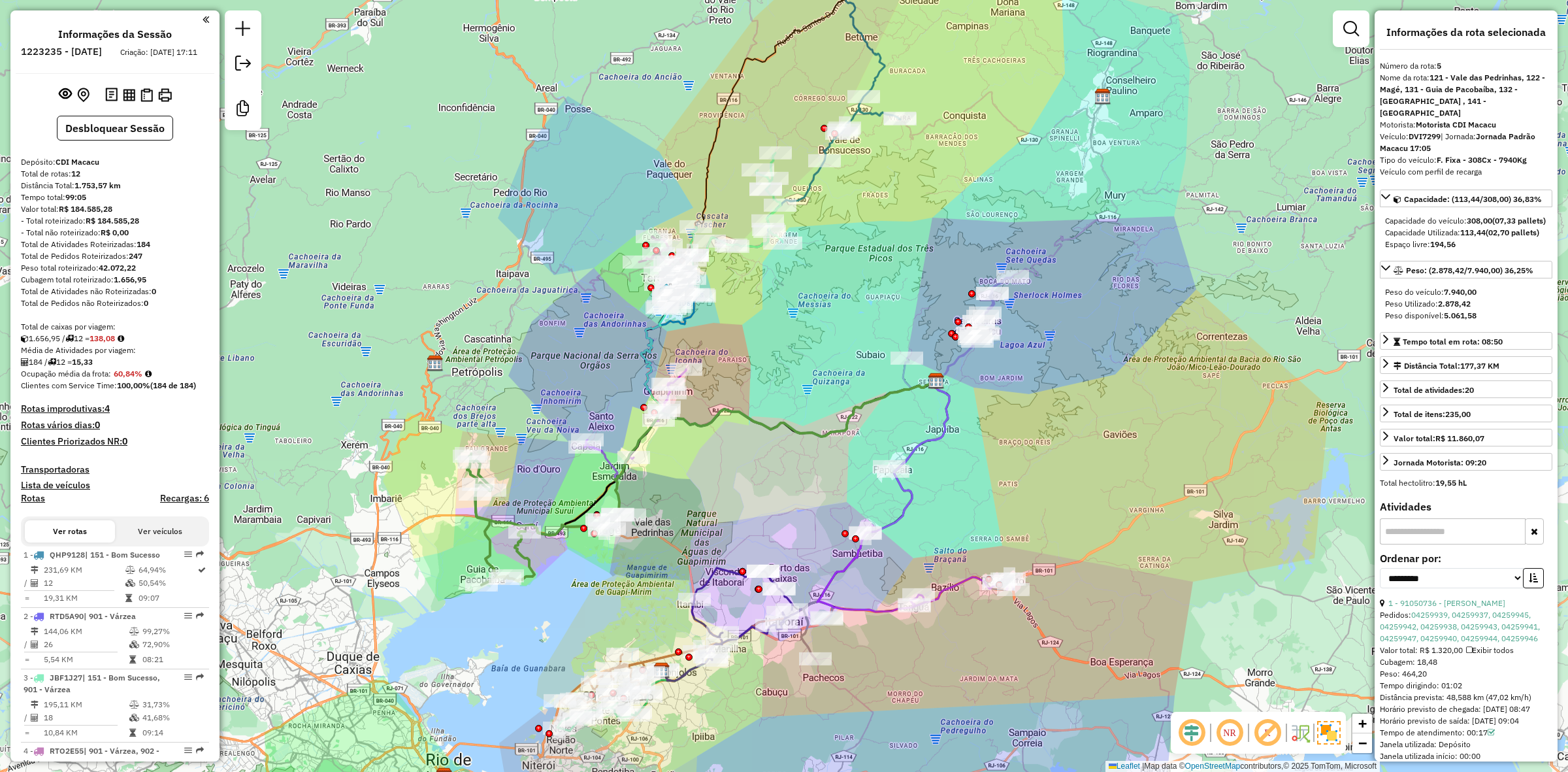
select select "**********"
